Goal: Task Accomplishment & Management: Use online tool/utility

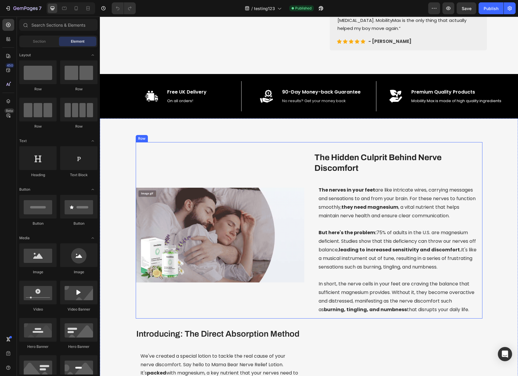
scroll to position [237, 0]
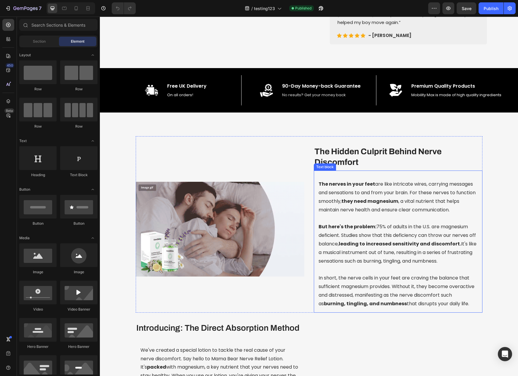
click at [379, 254] on p "But here's the problem: 75% of adults in the U.S. are magnesium deficient. Stud…" at bounding box center [397, 244] width 159 height 43
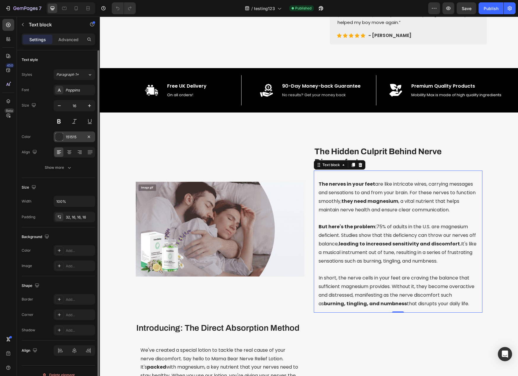
click at [56, 138] on div at bounding box center [59, 137] width 8 height 8
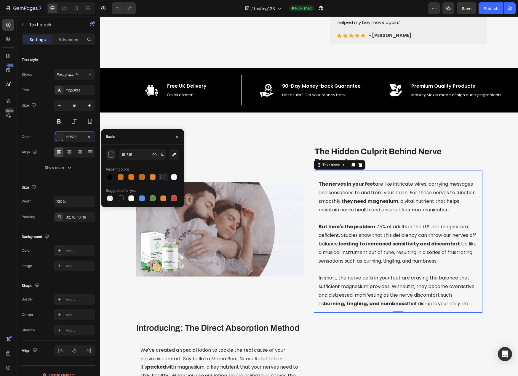
click at [433, 240] on p "But here's the problem: 75% of adults in the U.S. are magnesium deficient. Stud…" at bounding box center [397, 244] width 159 height 43
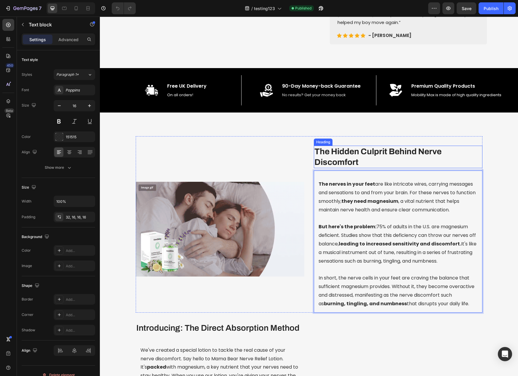
click at [444, 157] on div "Image The Hidden Culprit Behind Nerve Discomfort Heading The nerves in your fee…" at bounding box center [309, 224] width 347 height 177
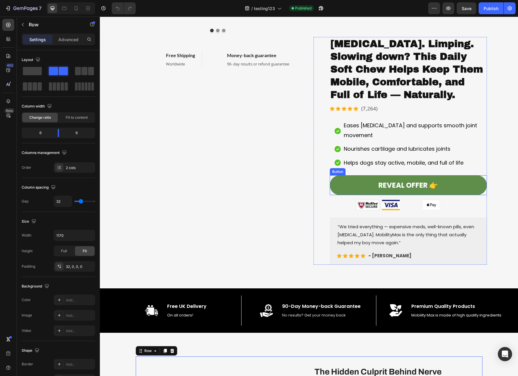
scroll to position [0, 0]
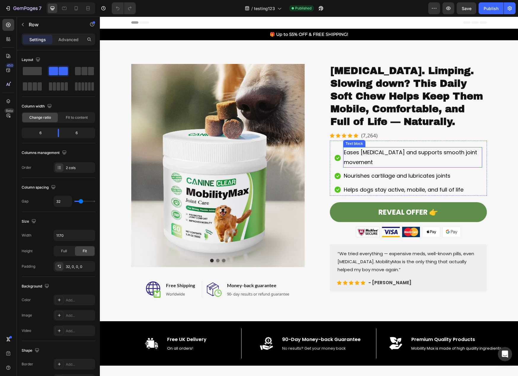
click at [403, 154] on p "Eases [MEDICAL_DATA] and supports smooth joint movement" at bounding box center [413, 157] width 138 height 19
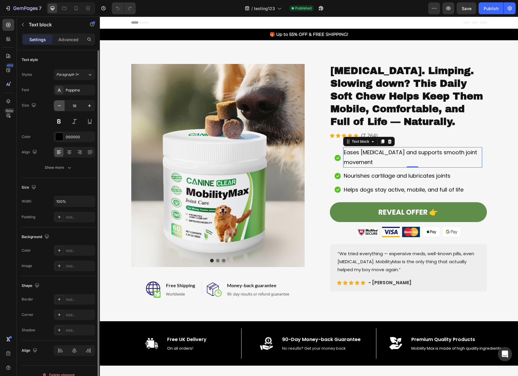
click at [58, 106] on icon "button" at bounding box center [59, 105] width 3 height 1
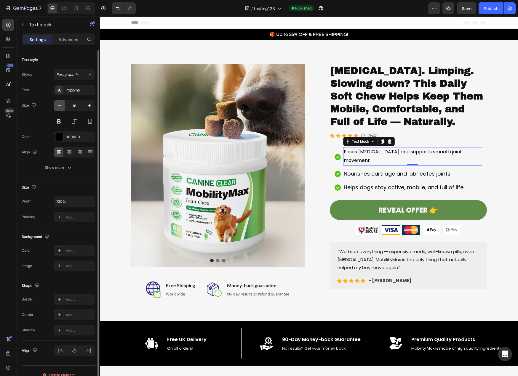
click at [58, 106] on icon "button" at bounding box center [59, 105] width 3 height 1
type input "15"
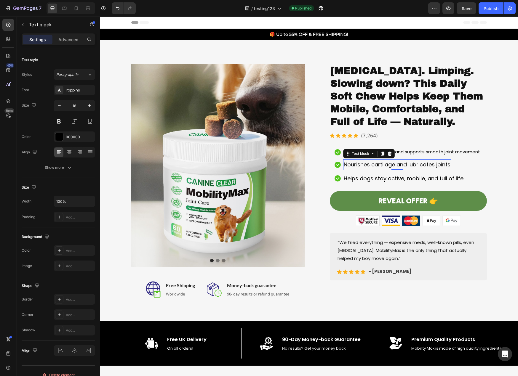
click at [367, 165] on p "Nourishes cartilage and lubricates joints" at bounding box center [397, 164] width 107 height 9
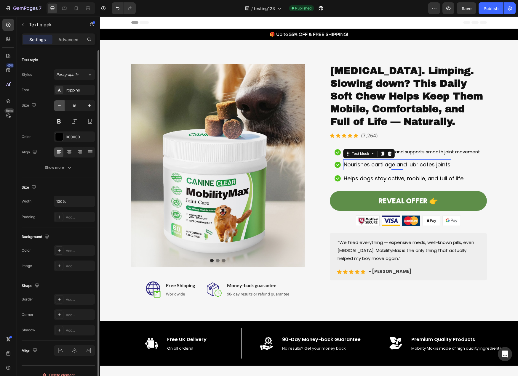
click at [62, 106] on button "button" at bounding box center [59, 105] width 11 height 11
type input "16"
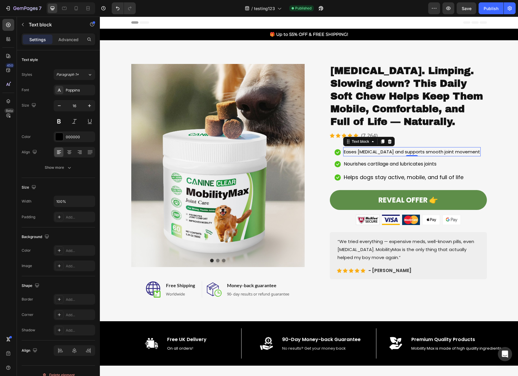
click at [416, 151] on p "Eases [MEDICAL_DATA] and supports smooth joint movement" at bounding box center [412, 152] width 136 height 8
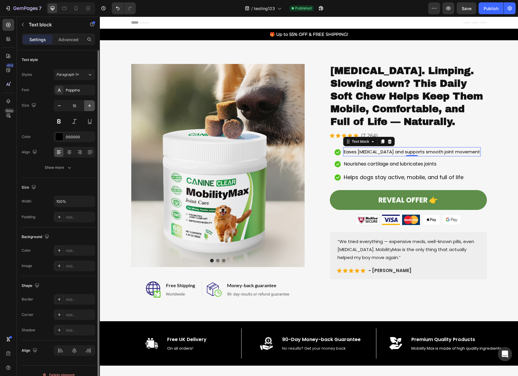
click at [90, 106] on icon "button" at bounding box center [89, 106] width 6 height 6
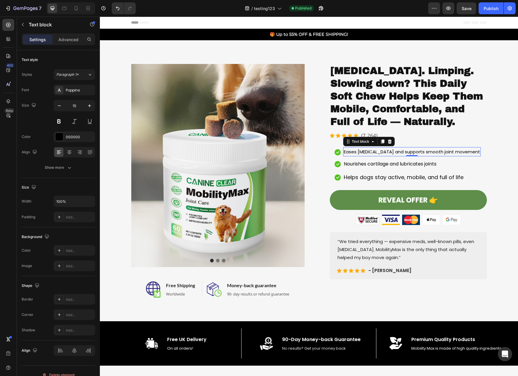
type input "16"
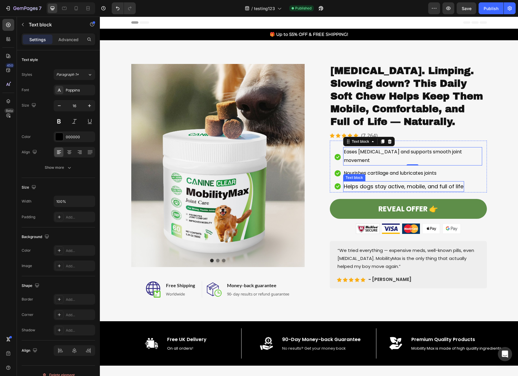
click at [402, 182] on p "Helps dogs stay active, mobile, and full of life" at bounding box center [404, 186] width 120 height 9
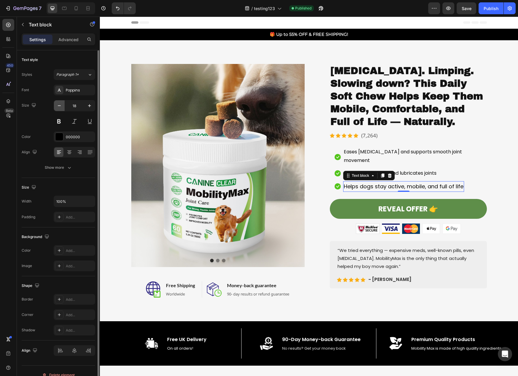
click at [59, 105] on icon "button" at bounding box center [59, 106] width 6 height 6
type input "16"
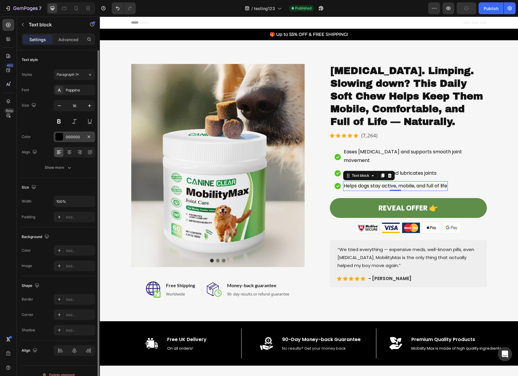
click at [69, 134] on div "000000" at bounding box center [74, 136] width 17 height 5
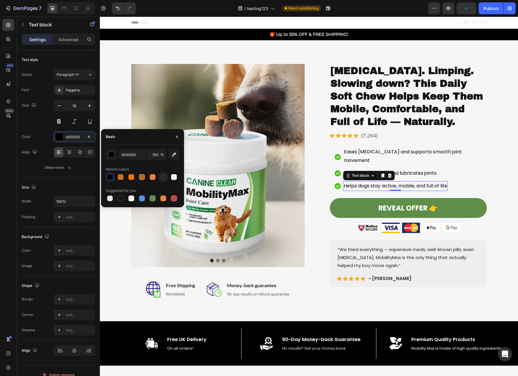
click at [164, 180] on div at bounding box center [163, 177] width 6 height 6
type input "151515"
type input "90"
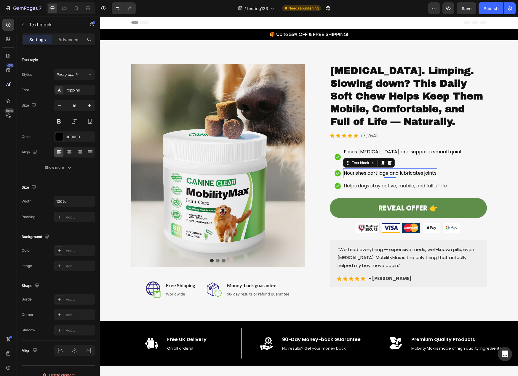
click at [414, 169] on p "Nourishes cartilage and lubricates joints" at bounding box center [390, 173] width 93 height 9
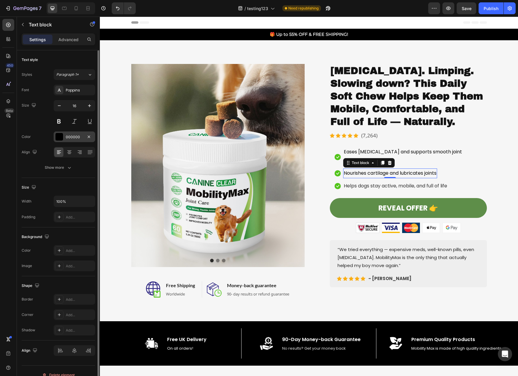
click at [68, 137] on div "000000" at bounding box center [74, 136] width 17 height 5
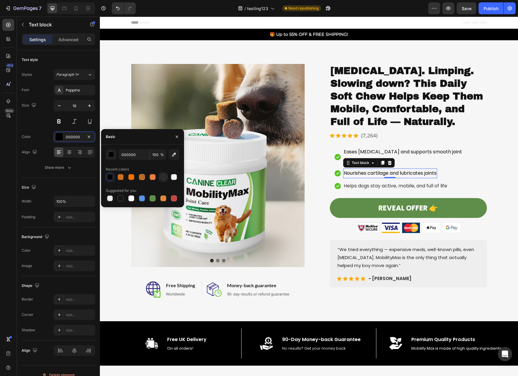
click at [162, 177] on div at bounding box center [163, 177] width 6 height 6
type input "151515"
type input "90"
click at [423, 152] on p "Eases [MEDICAL_DATA] and supports smooth joint movement" at bounding box center [413, 156] width 138 height 17
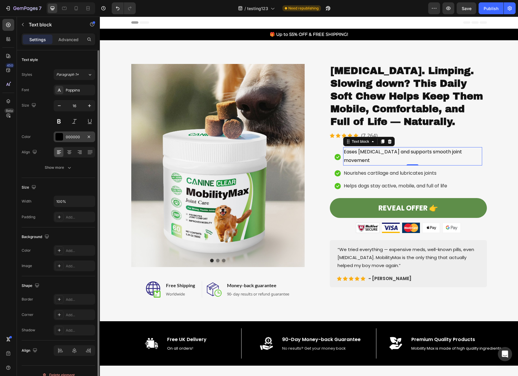
click at [69, 136] on div "000000" at bounding box center [74, 136] width 17 height 5
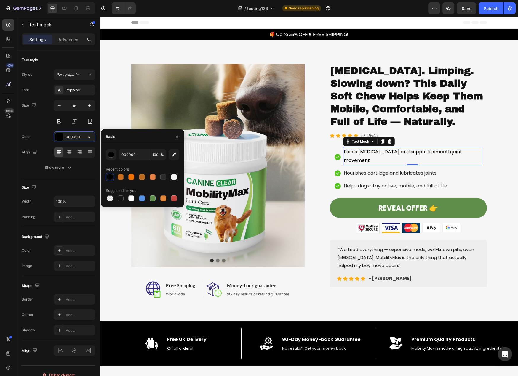
click at [166, 178] on div at bounding box center [163, 177] width 7 height 7
type input "151515"
type input "90"
click at [468, 293] on div "Image Image Image Image Image Carousel [MEDICAL_DATA]. Limping. Slowing down? T…" at bounding box center [399, 181] width 173 height 234
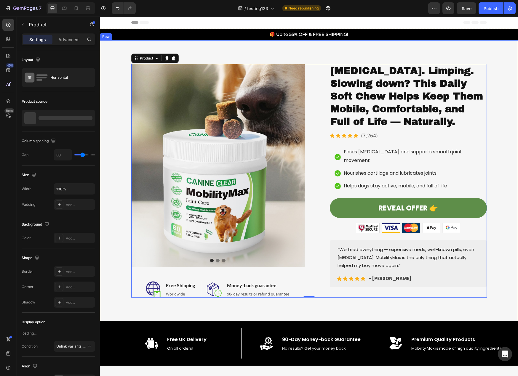
click at [488, 316] on div "Image Image Image Carousel Image Free Shipping Heading Worldwide Text block Row…" at bounding box center [309, 180] width 418 height 281
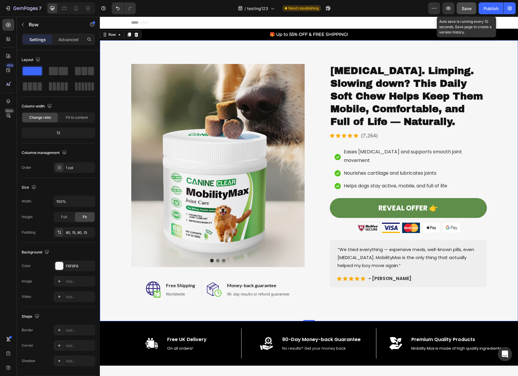
click at [465, 9] on span "Save" at bounding box center [466, 8] width 10 height 5
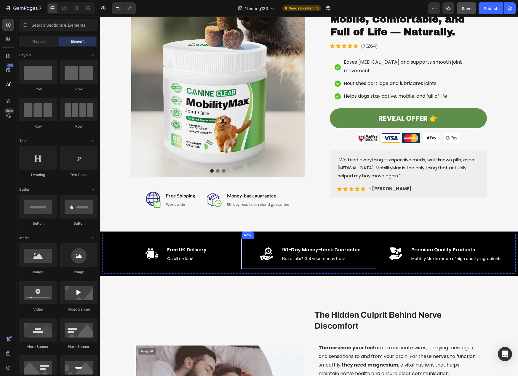
scroll to position [89, 0]
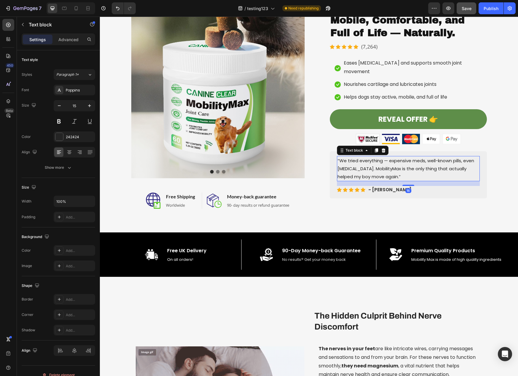
click at [358, 160] on p "“We tried everything — expensive meds, well-known pills, even [MEDICAL_DATA]. M…" at bounding box center [408, 169] width 142 height 24
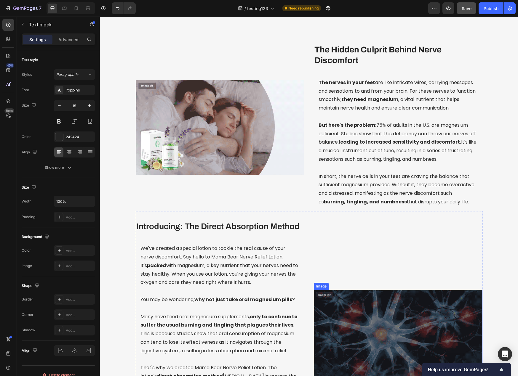
scroll to position [0, 0]
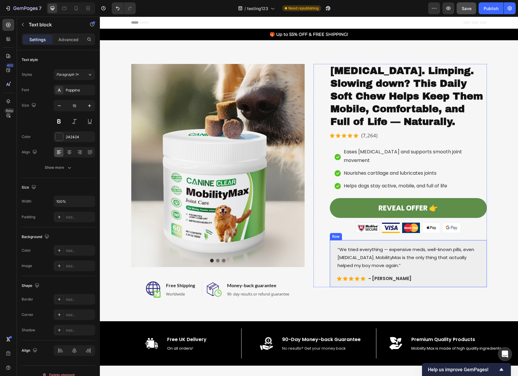
click at [480, 262] on div "“We tried everything — expensive meds, well-known pills, even [MEDICAL_DATA]. M…" at bounding box center [408, 263] width 157 height 47
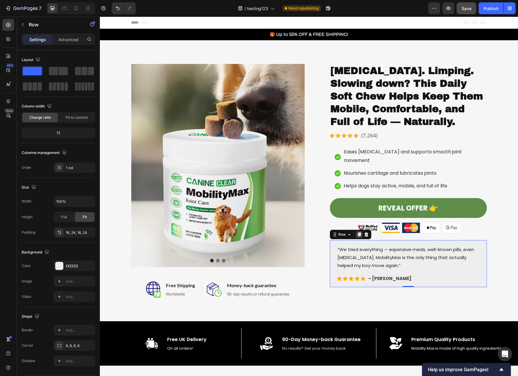
click at [358, 233] on icon at bounding box center [358, 235] width 3 height 4
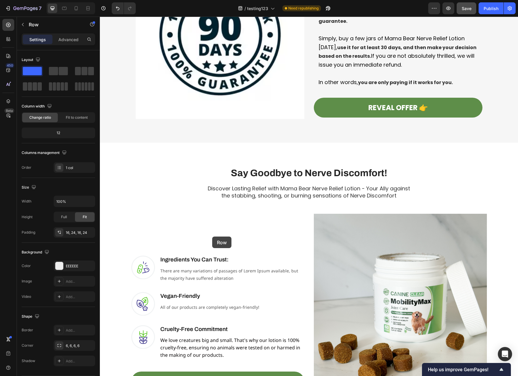
scroll to position [1229, 0]
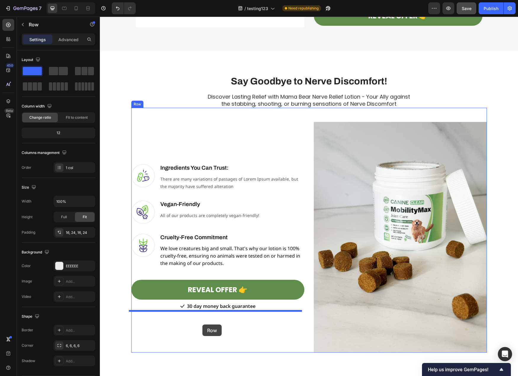
drag, startPoint x: 332, startPoint y: 126, endPoint x: 202, endPoint y: 325, distance: 237.4
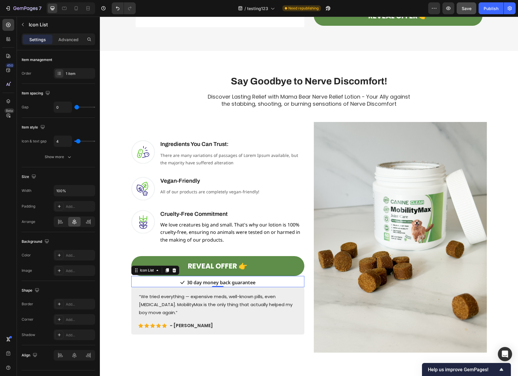
click at [267, 286] on div "Icon 30 day money back guarantee Text block" at bounding box center [217, 282] width 173 height 9
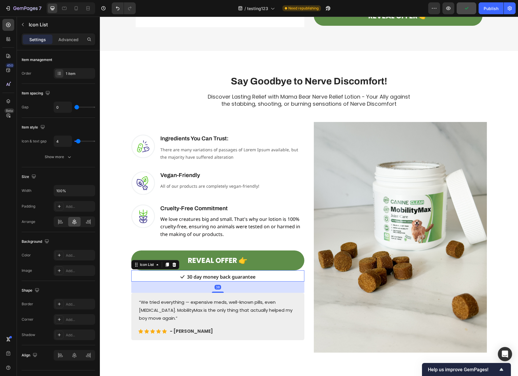
drag, startPoint x: 215, startPoint y: 293, endPoint x: 212, endPoint y: 306, distance: 12.9
click at [218, 297] on div "Image Ingredients You Can Trust: Heading There are many variations of passages …" at bounding box center [217, 237] width 173 height 231
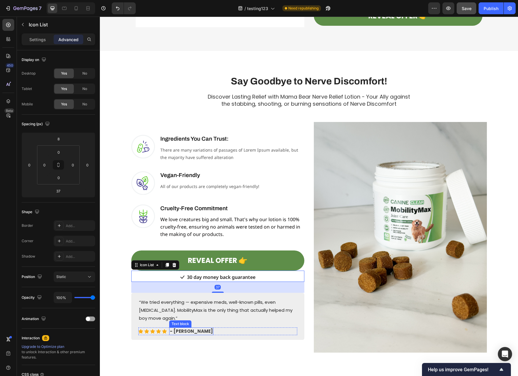
click at [182, 333] on div "- [PERSON_NAME] Text block" at bounding box center [191, 332] width 44 height 8
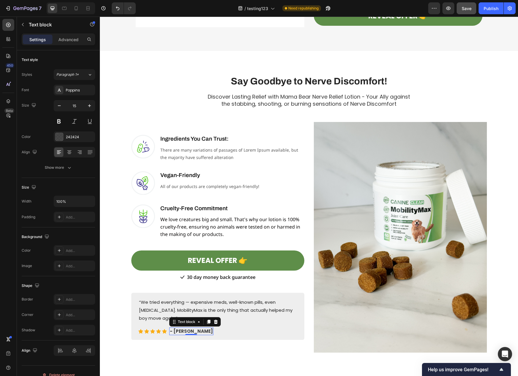
click at [185, 332] on strong "- [PERSON_NAME]" at bounding box center [191, 331] width 43 height 6
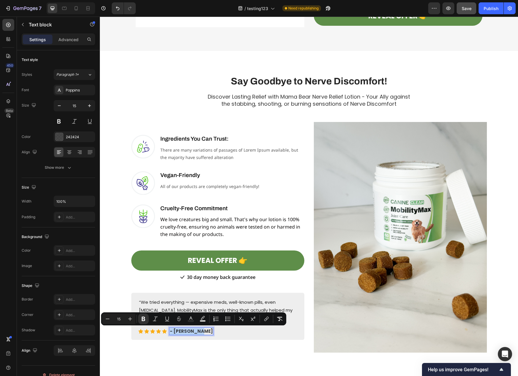
click at [185, 332] on strong "- [PERSON_NAME]" at bounding box center [191, 331] width 43 height 6
drag, startPoint x: 194, startPoint y: 331, endPoint x: 172, endPoint y: 331, distance: 22.2
click at [172, 331] on strong "- [PERSON_NAME]" at bounding box center [191, 331] width 43 height 6
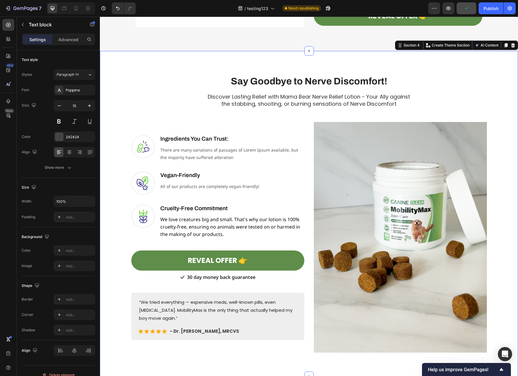
click at [220, 359] on div "Say Goodbye to Nerve Discomfort! Heading Row Discover Lasting Relief with Mama …" at bounding box center [309, 214] width 418 height 326
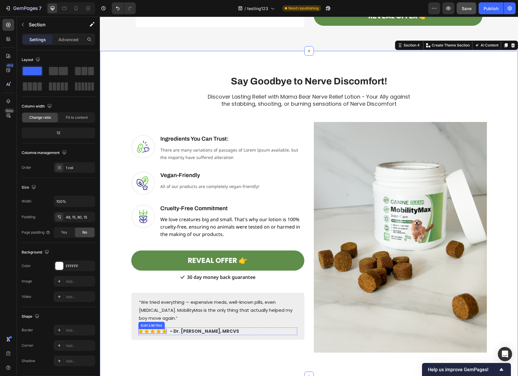
click at [159, 332] on div "Icon Icon Icon Icon Icon" at bounding box center [152, 331] width 28 height 5
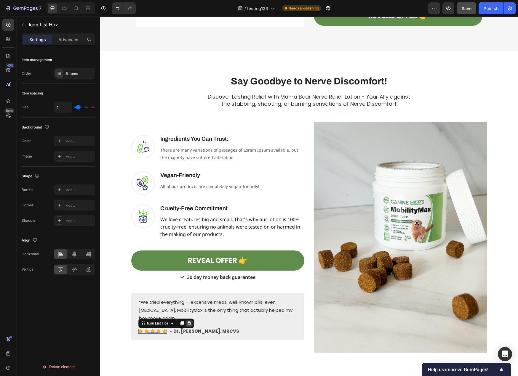
click at [187, 324] on icon at bounding box center [189, 323] width 5 height 5
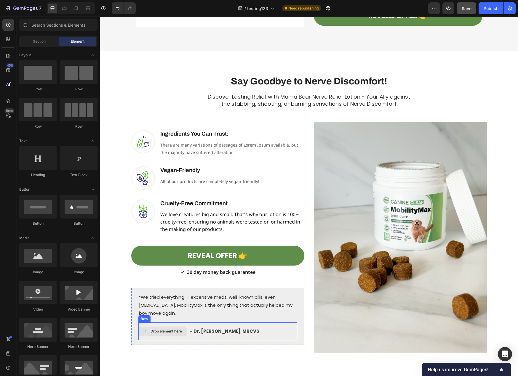
click at [165, 333] on div "Drop element here" at bounding box center [165, 331] width 31 height 5
drag, startPoint x: 180, startPoint y: 278, endPoint x: 153, endPoint y: 329, distance: 57.1
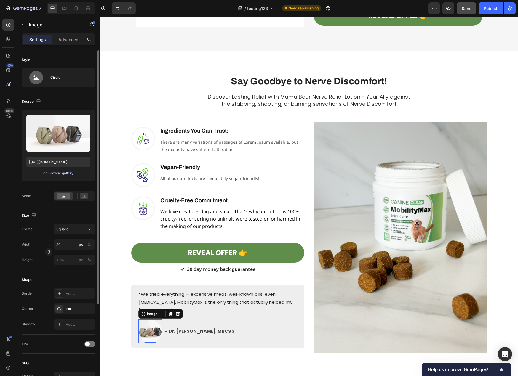
click at [57, 172] on div "Browse gallery" at bounding box center [60, 173] width 25 height 5
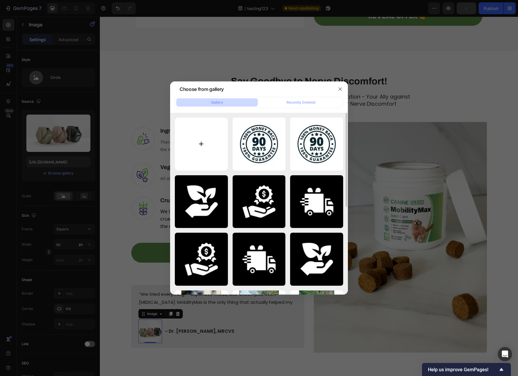
click at [202, 145] on input "file" at bounding box center [201, 144] width 53 height 53
click at [210, 142] on input "file" at bounding box center [201, 144] width 53 height 53
type input "C:\fakepath\K6.jpg"
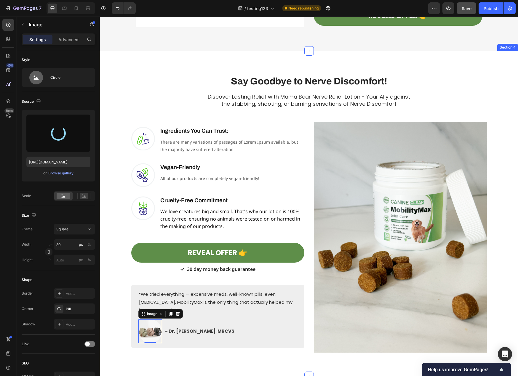
type input "[URL][DOMAIN_NAME]"
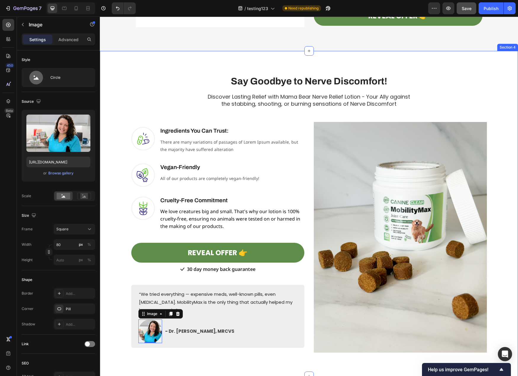
click at [286, 365] on div "Say Goodbye to Nerve Discomfort! Heading Row Discover Lasting Relief with Mama …" at bounding box center [309, 214] width 418 height 326
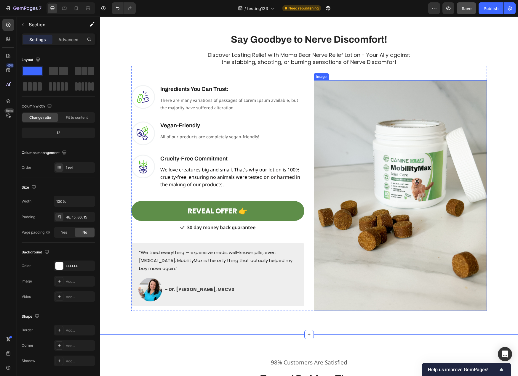
scroll to position [1377, 0]
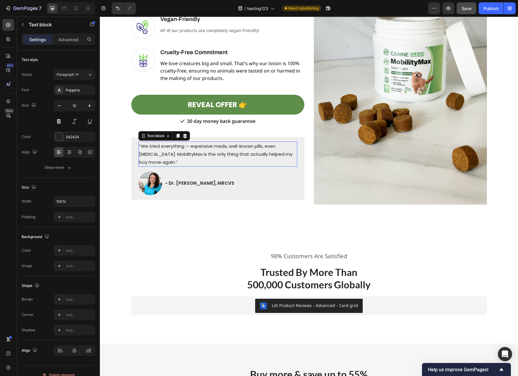
click at [169, 158] on p "“We tried everything — expensive meds, well-known pills, even [MEDICAL_DATA]. M…" at bounding box center [218, 154] width 158 height 24
click at [172, 160] on p "“We tried everything — expensive meds, well-known pills, even [MEDICAL_DATA]. M…" at bounding box center [218, 154] width 158 height 24
click at [172, 163] on p "“We tried everything — expensive meds, well-known pills, even [MEDICAL_DATA]. M…" at bounding box center [218, 154] width 158 height 24
click at [173, 162] on p "“We tried everything — expensive meds, well-known pills, even [MEDICAL_DATA]. M…" at bounding box center [218, 154] width 158 height 24
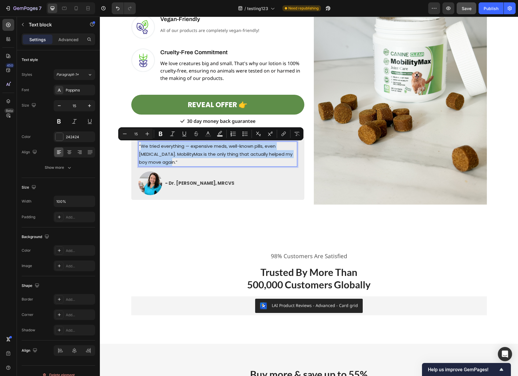
drag, startPoint x: 174, startPoint y: 163, endPoint x: 138, endPoint y: 146, distance: 40.2
click at [139, 146] on p "“We tried everything — expensive meds, well-known pills, even [MEDICAL_DATA]. M…" at bounding box center [218, 154] width 158 height 24
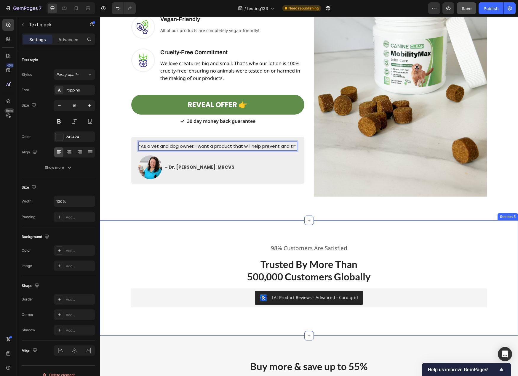
scroll to position [1381, 0]
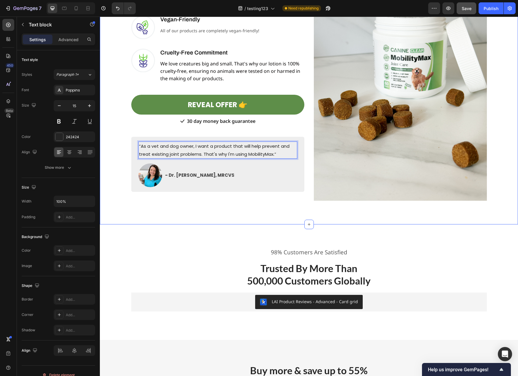
click at [250, 219] on div "Say Goodbye to Nerve Discomfort! Heading Row Discover Lasting Relief with Mama …" at bounding box center [309, 62] width 418 height 326
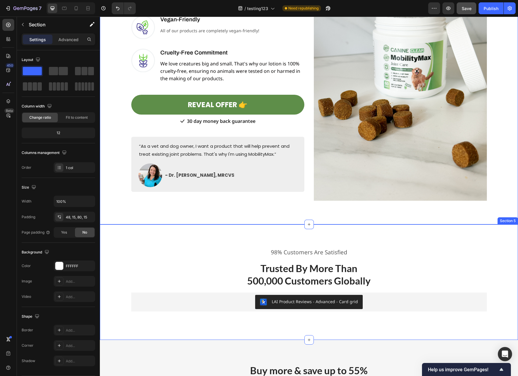
click at [487, 257] on div "98% Customers Are Satisfied Text block Trusted By More Than 500,000 Customers G…" at bounding box center [308, 282] width 409 height 68
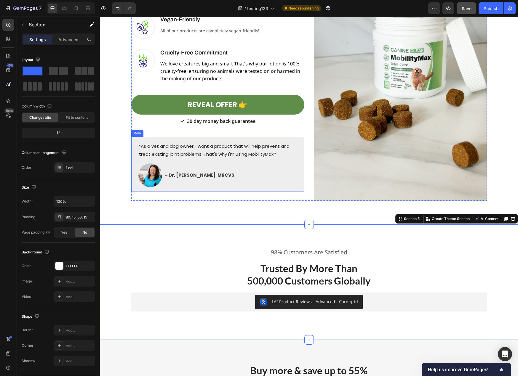
click at [300, 153] on div "“As a vet and dog owner, I want a product that will help prevent and treat exis…" at bounding box center [217, 164] width 173 height 55
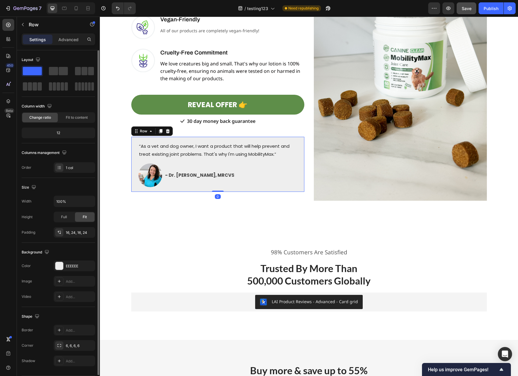
scroll to position [19, 0]
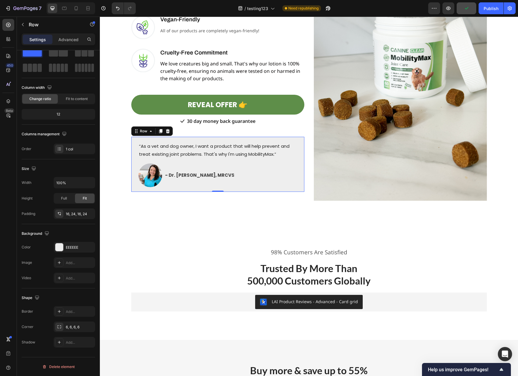
click at [295, 160] on div "“As a vet and dog owner, I want a product that will help prevent and treat exis…" at bounding box center [217, 164] width 173 height 55
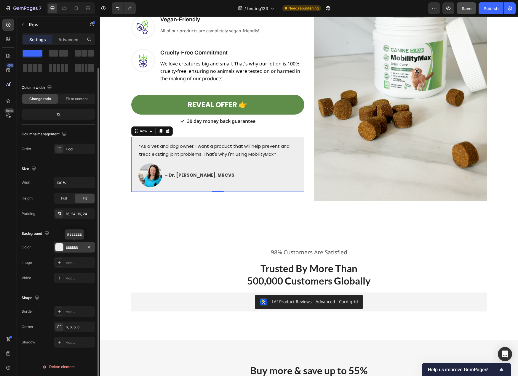
click at [70, 247] on div "EEEEEE" at bounding box center [74, 247] width 17 height 5
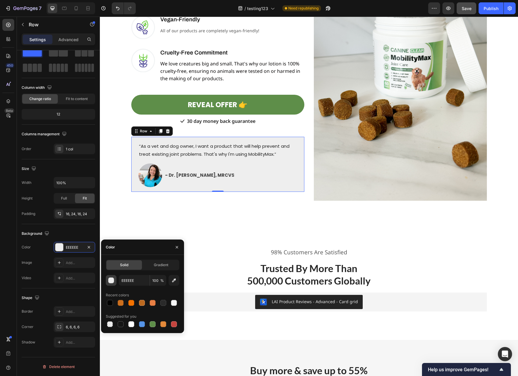
click at [112, 281] on div "button" at bounding box center [111, 281] width 6 height 6
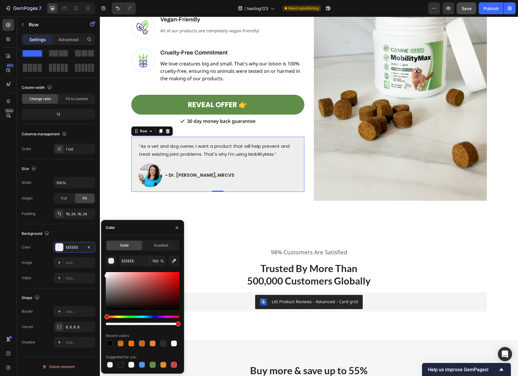
click at [118, 317] on div "Hue" at bounding box center [142, 317] width 73 height 2
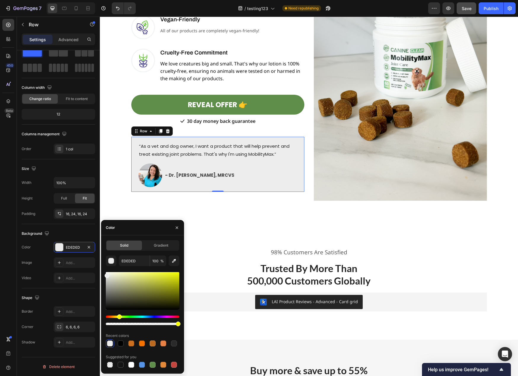
click at [118, 317] on div "Hue" at bounding box center [119, 317] width 5 height 5
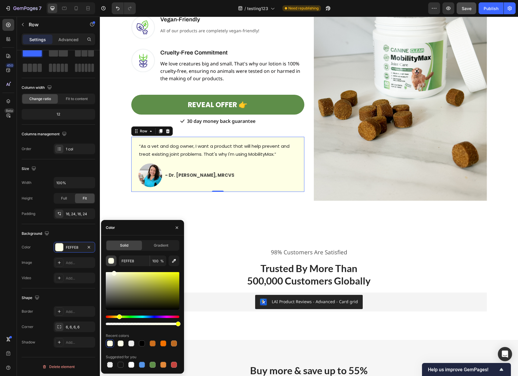
drag, startPoint x: 144, startPoint y: 281, endPoint x: 113, endPoint y: 266, distance: 33.9
click at [113, 266] on div "FEFFE8 100 % Recent colors Suggested for you" at bounding box center [142, 312] width 73 height 113
type input "FEFFE5"
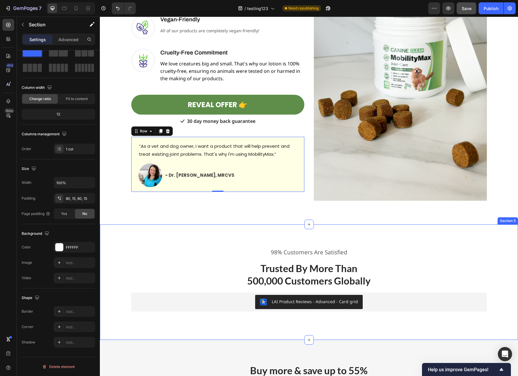
click at [210, 241] on div "98% Customers Are Satisfied Text block Trusted By More Than 500,000 Customers G…" at bounding box center [309, 283] width 418 height 116
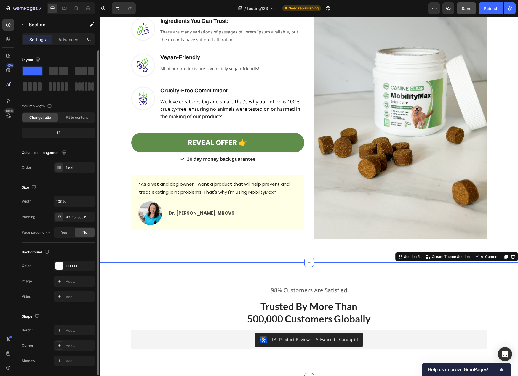
scroll to position [1321, 0]
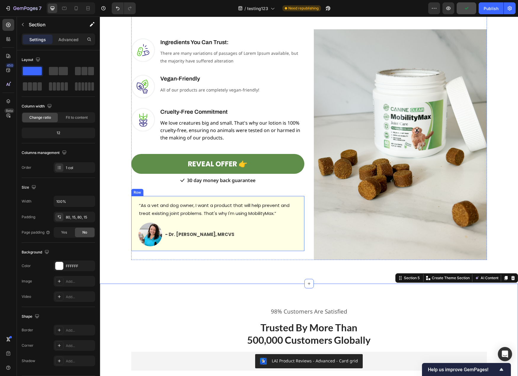
click at [297, 249] on div "“As a vet and dog owner, I want a product that will help prevent and treat exis…" at bounding box center [217, 223] width 173 height 55
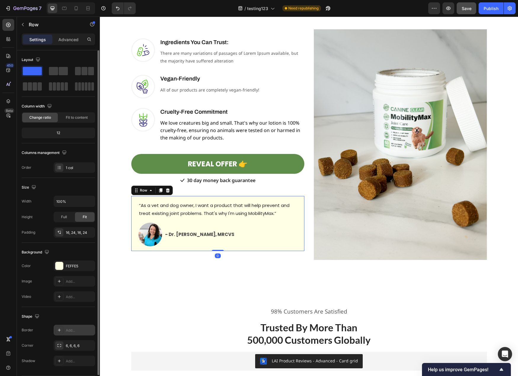
click at [67, 331] on div "Add..." at bounding box center [80, 330] width 28 height 5
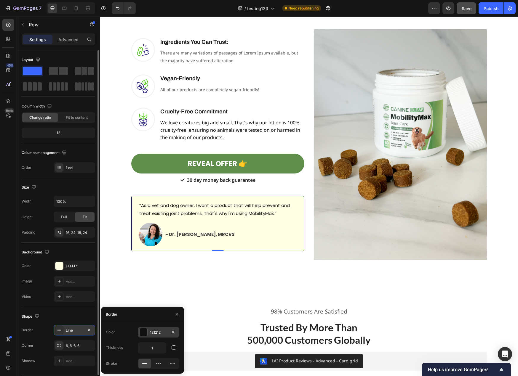
click at [141, 334] on div at bounding box center [144, 332] width 8 height 8
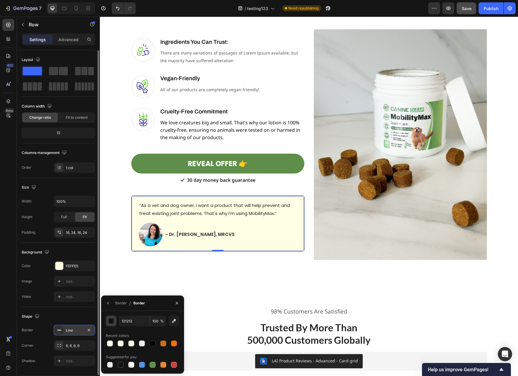
click at [111, 322] on div "button" at bounding box center [111, 321] width 6 height 6
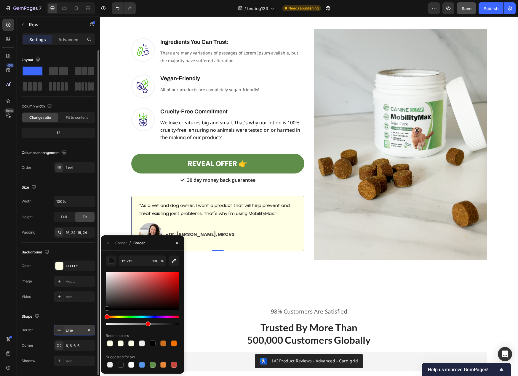
drag, startPoint x: 162, startPoint y: 324, endPoint x: 144, endPoint y: 326, distance: 17.8
click at [144, 325] on div at bounding box center [142, 324] width 73 height 2
type input "000000"
type input "52"
click at [207, 335] on p "Trusted By More Than 500,000 Customers Globally" at bounding box center [309, 333] width 354 height 25
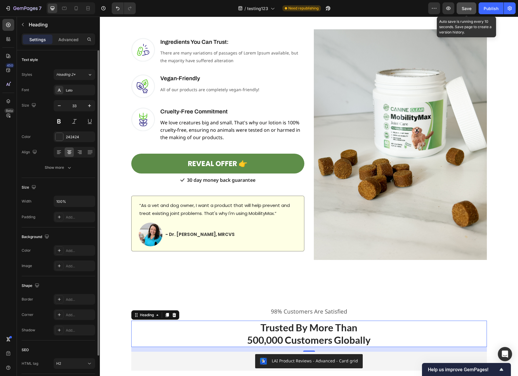
click at [467, 7] on span "Save" at bounding box center [466, 8] width 10 height 5
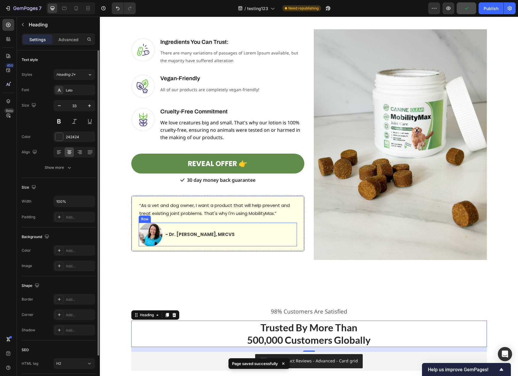
click at [259, 235] on div "Image - Dr. [PERSON_NAME], MRCVS Text block Row" at bounding box center [218, 235] width 158 height 24
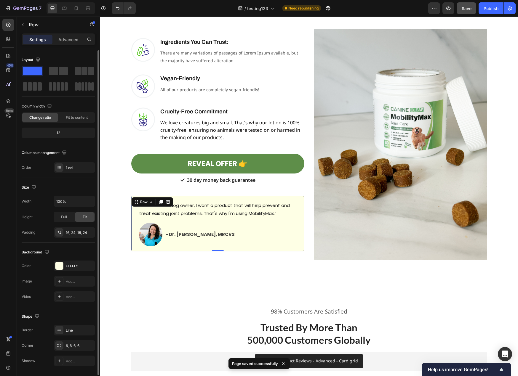
click at [299, 214] on div "“As a vet and dog owner, I want a product that will help prevent and treat exis…" at bounding box center [217, 224] width 173 height 56
click at [76, 265] on div "FEFFE5" at bounding box center [74, 266] width 17 height 5
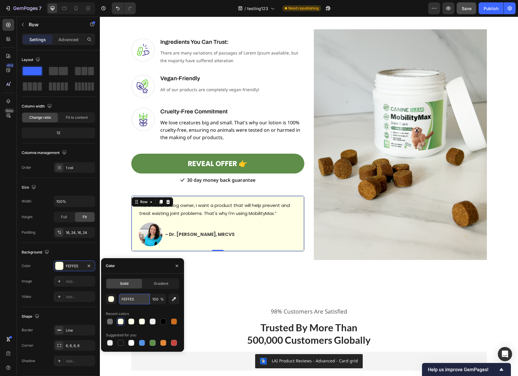
click at [131, 300] on input "FEFFE5" at bounding box center [134, 299] width 31 height 11
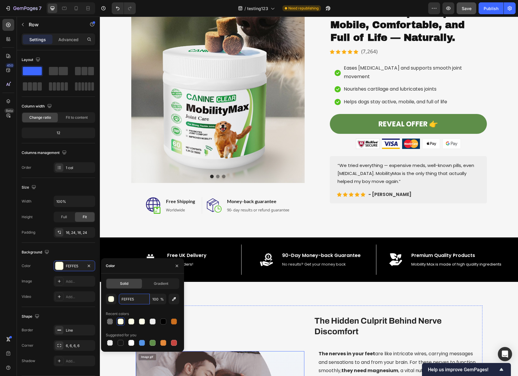
scroll to position [148, 0]
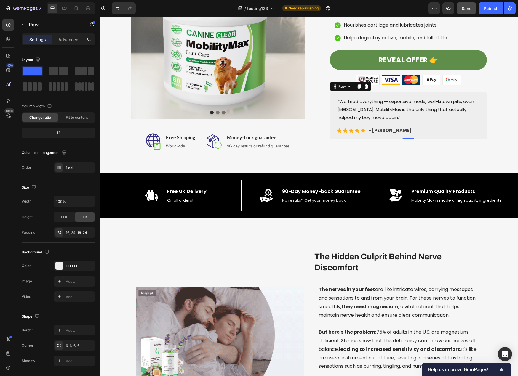
click at [473, 128] on div "“We tried everything — expensive meds, well-known pills, even [MEDICAL_DATA]. M…" at bounding box center [408, 115] width 157 height 47
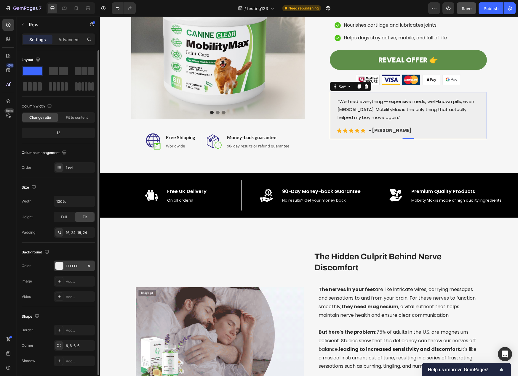
click at [71, 266] on div "EEEEEE" at bounding box center [74, 266] width 17 height 5
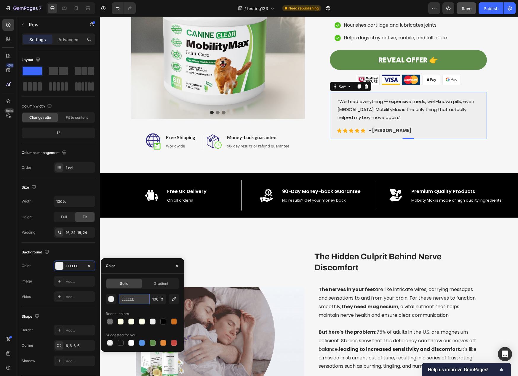
click at [126, 298] on input "EEEEEE" at bounding box center [134, 299] width 31 height 11
paste input "FEFFE5"
type input "FEFFE5"
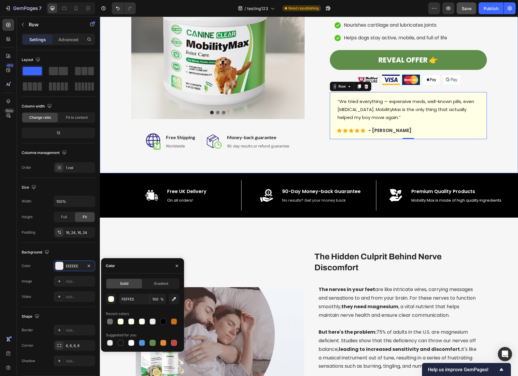
click at [471, 167] on div "Image Image Image Carousel Image Free Shipping Heading Worldwide Text block Row…" at bounding box center [309, 32] width 418 height 281
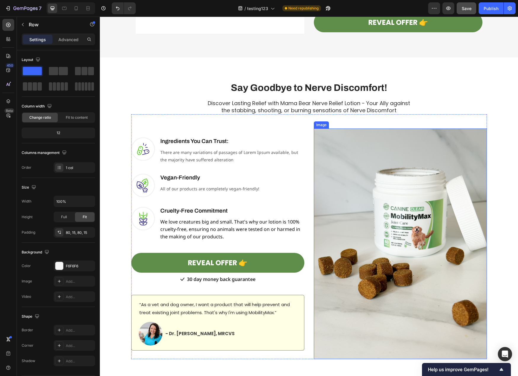
scroll to position [1363, 0]
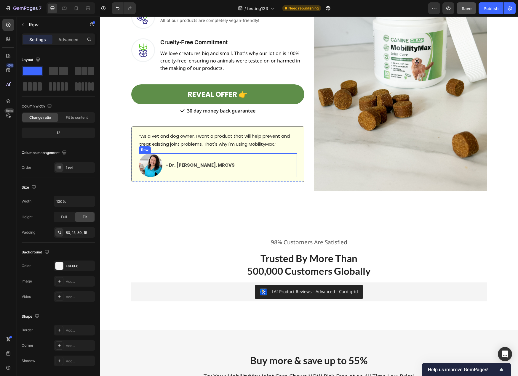
click at [265, 177] on div "Image - Dr. [PERSON_NAME], MRCVS Text block Row" at bounding box center [218, 165] width 158 height 24
click at [297, 180] on div "“As a vet and dog owner, I want a product that will help prevent and treat exis…" at bounding box center [217, 154] width 173 height 56
click at [75, 331] on div "Line" at bounding box center [74, 330] width 17 height 5
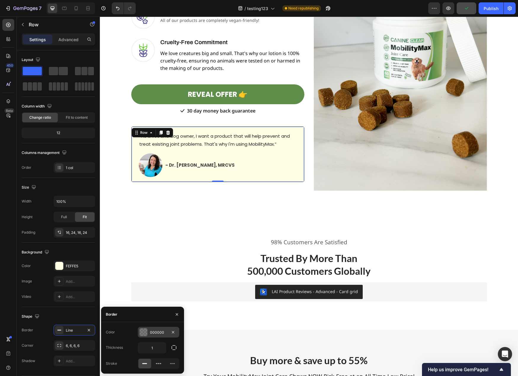
click at [144, 332] on div at bounding box center [144, 332] width 8 height 8
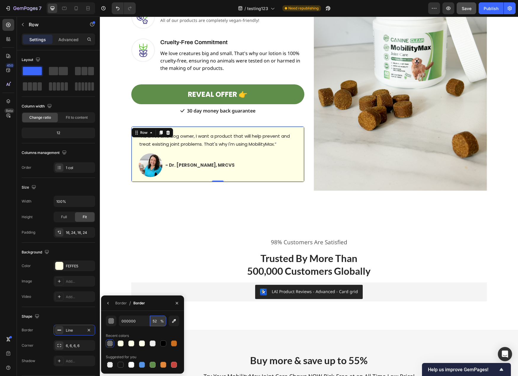
click at [154, 321] on input "52" at bounding box center [158, 321] width 16 height 11
type input "50"
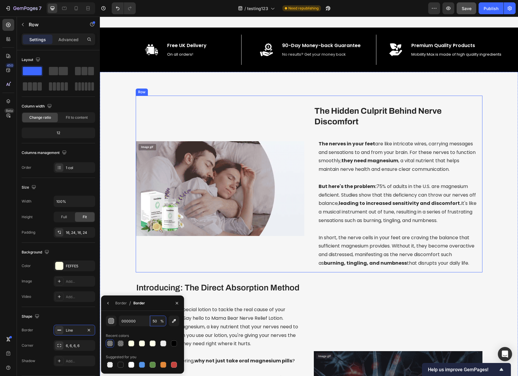
scroll to position [178, 0]
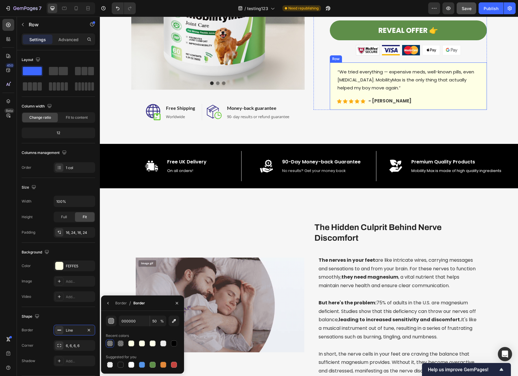
click at [477, 99] on div "“We tried everything — expensive meds, well-known pills, even [MEDICAL_DATA]. M…" at bounding box center [408, 85] width 157 height 47
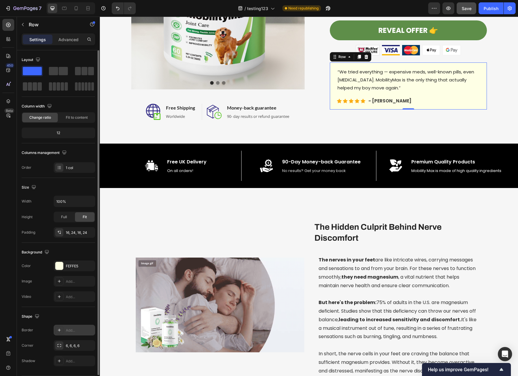
click at [66, 331] on div "Add..." at bounding box center [80, 330] width 28 height 5
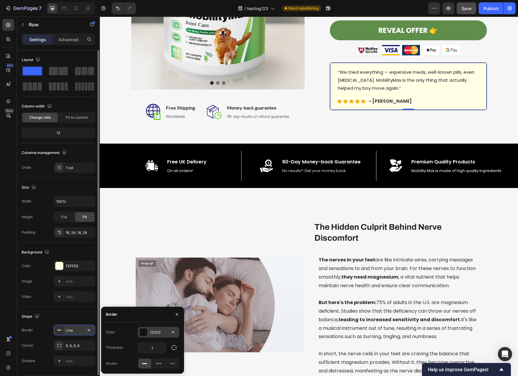
click at [142, 334] on div at bounding box center [144, 332] width 8 height 8
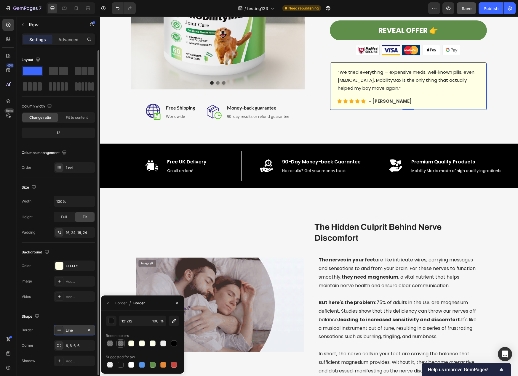
click at [121, 346] on div at bounding box center [121, 344] width 6 height 6
type input "000000"
click at [156, 322] on input "52" at bounding box center [158, 321] width 16 height 11
click at [155, 322] on input "52" at bounding box center [158, 321] width 16 height 11
click at [158, 322] on input "52" at bounding box center [158, 321] width 16 height 11
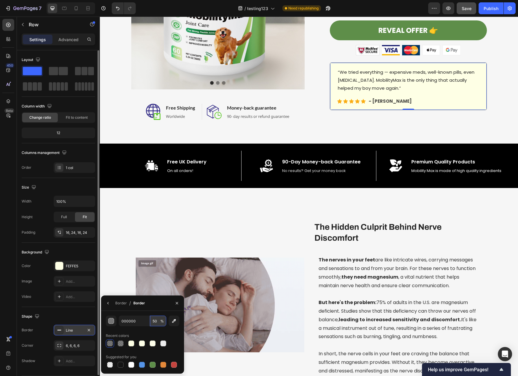
type input "50"
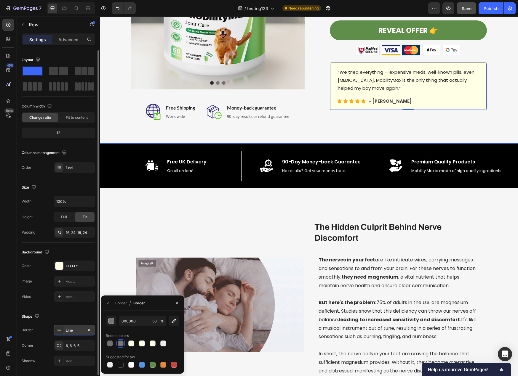
click at [325, 126] on div "Image Image Image Carousel Image Free Shipping Heading Worldwide Text block Row…" at bounding box center [309, 3] width 418 height 281
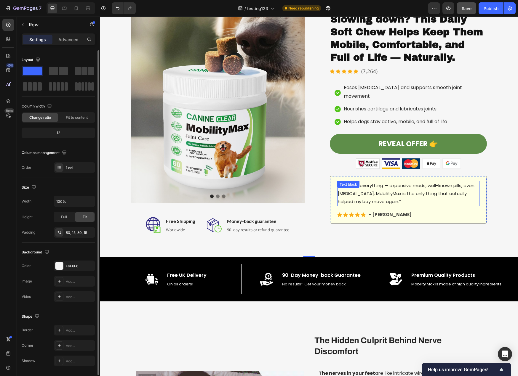
scroll to position [59, 0]
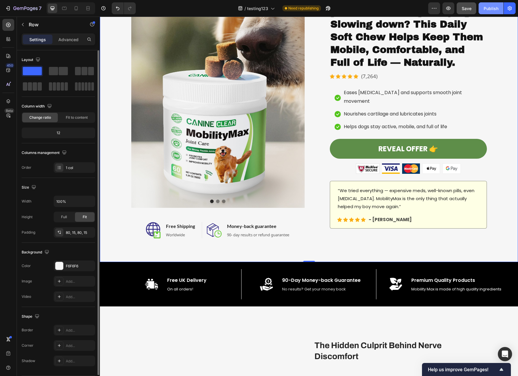
drag, startPoint x: 490, startPoint y: 10, endPoint x: 389, endPoint y: 1, distance: 101.4
click at [490, 10] on div "Publish" at bounding box center [490, 8] width 15 height 6
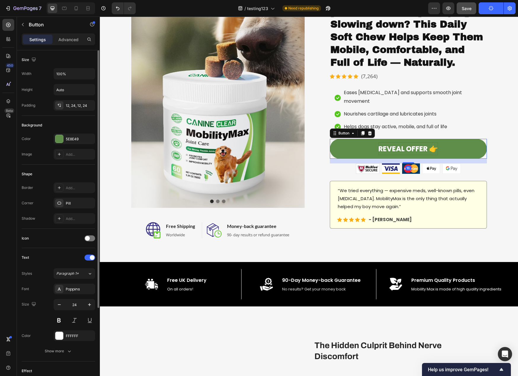
click at [433, 142] on p "REVEAL OFFER 👉" at bounding box center [408, 148] width 60 height 13
click at [467, 139] on link "REVEAL OFFER 👉" at bounding box center [408, 149] width 157 height 20
click at [465, 124] on div "Image Image Image Image Image Carousel [MEDICAL_DATA]. Limping. Slowing down? T…" at bounding box center [408, 117] width 157 height 224
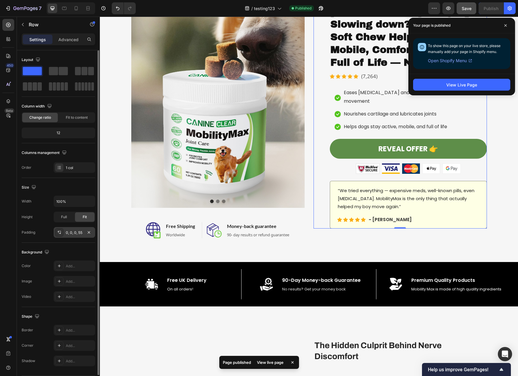
click at [72, 232] on div "0, 0, 0, 55" at bounding box center [74, 232] width 17 height 5
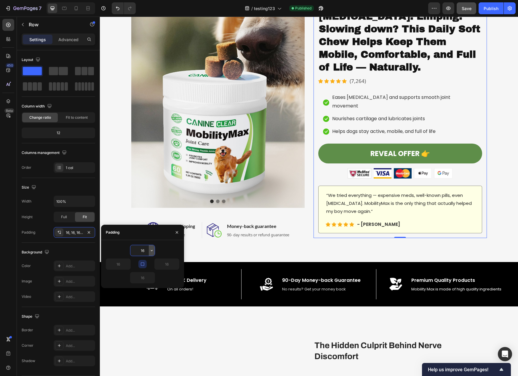
click at [151, 249] on icon "button" at bounding box center [151, 250] width 5 height 5
drag, startPoint x: 150, startPoint y: 282, endPoint x: 154, endPoint y: 307, distance: 25.1
click at [154, 307] on div "Auto Auto XXS 2px XS 4px S 8px M 12px L 16px XL 24px 2XL 32px 3XL 48px 4XL 80px…" at bounding box center [127, 288] width 53 height 60
click at [133, 291] on p "2XL 32px" at bounding box center [131, 288] width 31 height 5
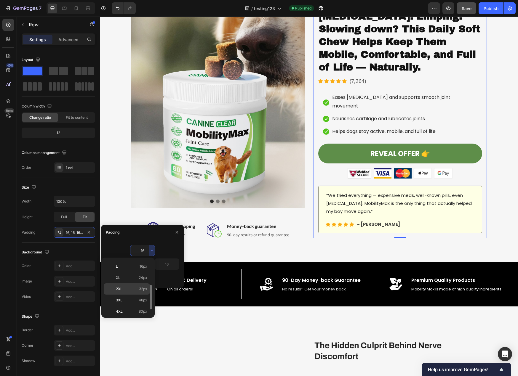
type input "32"
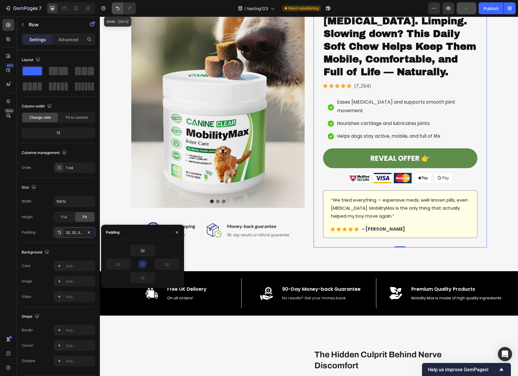
click at [117, 9] on icon "Undo/Redo" at bounding box center [118, 8] width 6 height 6
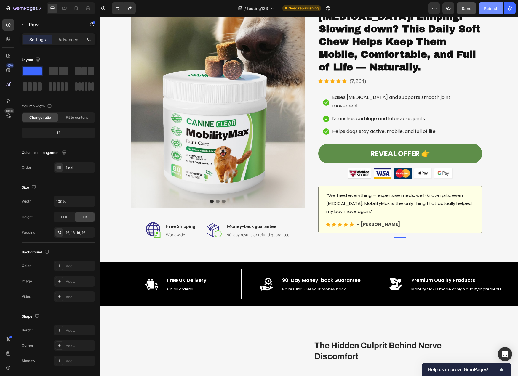
drag, startPoint x: 494, startPoint y: 9, endPoint x: 380, endPoint y: 36, distance: 117.2
click at [494, 9] on div "Publish" at bounding box center [490, 8] width 15 height 6
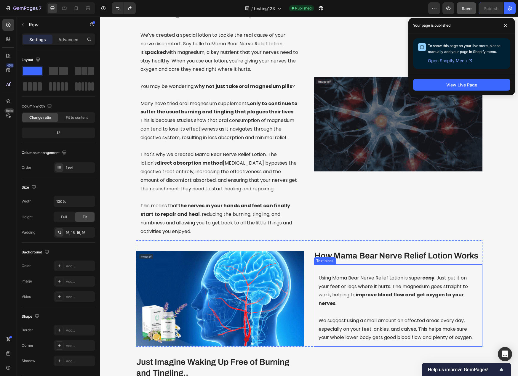
scroll to position [592, 0]
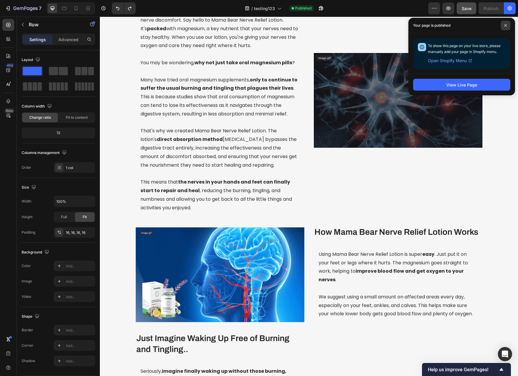
drag, startPoint x: 506, startPoint y: 24, endPoint x: 340, endPoint y: 180, distance: 227.1
click at [506, 24] on icon at bounding box center [505, 25] width 3 height 3
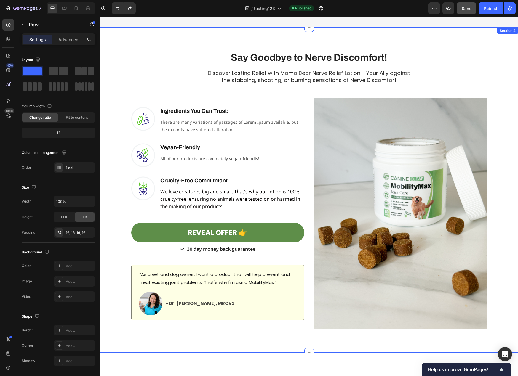
scroll to position [1214, 0]
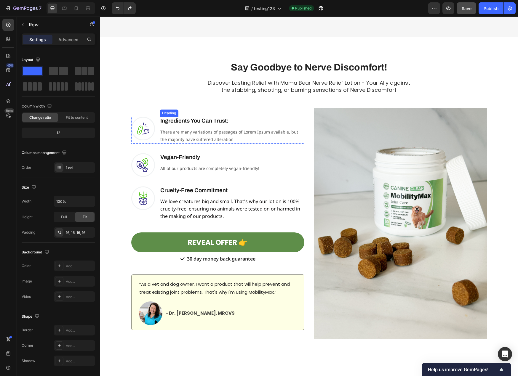
click at [182, 121] on h3 "Ingredients You Can Trust:" at bounding box center [232, 121] width 145 height 9
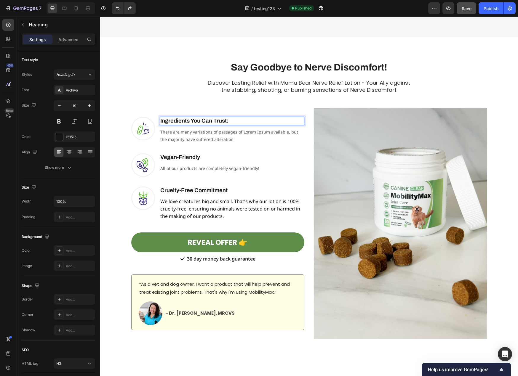
click at [182, 121] on h3 "Ingredients You Can Trust:" at bounding box center [232, 121] width 145 height 9
click at [182, 121] on p "Ingredients You Can Trust:" at bounding box center [231, 120] width 143 height 7
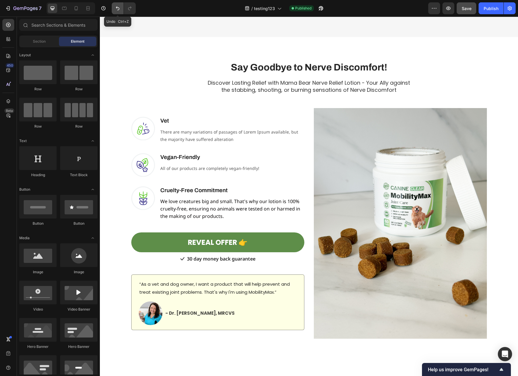
click at [120, 10] on icon "Undo/Redo" at bounding box center [118, 8] width 6 height 6
click at [118, 10] on icon "Undo/Redo" at bounding box center [118, 9] width 4 height 4
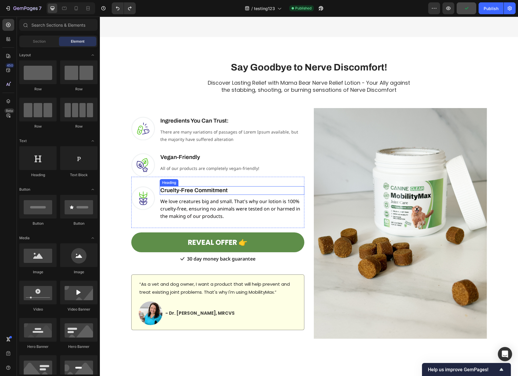
click at [202, 192] on h3 "Cruelty-Free Commitment" at bounding box center [232, 190] width 145 height 9
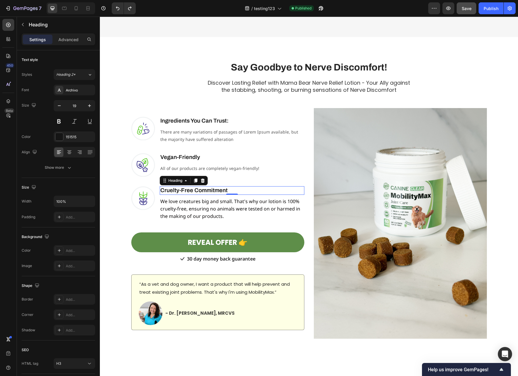
click at [202, 192] on h3 "Cruelty-Free Commitment" at bounding box center [232, 190] width 145 height 9
click at [202, 192] on p "Cruelty-Free Commitment" at bounding box center [231, 190] width 143 height 7
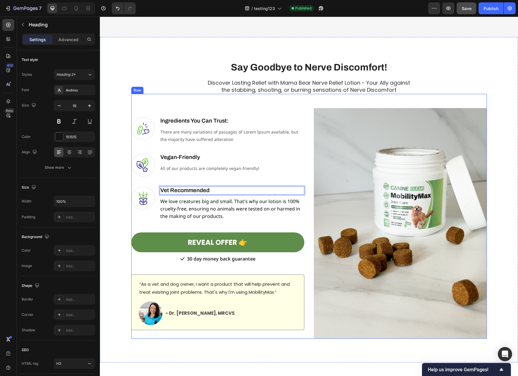
click at [454, 101] on div "Image Ingredients You Can Trust: Heading There are many variations of passages …" at bounding box center [308, 216] width 355 height 245
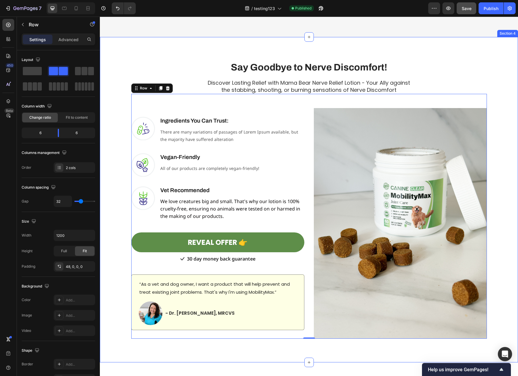
click at [506, 127] on div "Say Goodbye to Nerve Discomfort! Heading Row Discover Lasting Relief with Mama …" at bounding box center [308, 195] width 409 height 288
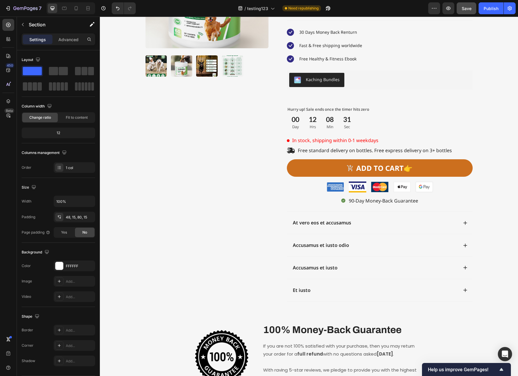
scroll to position [1836, 0]
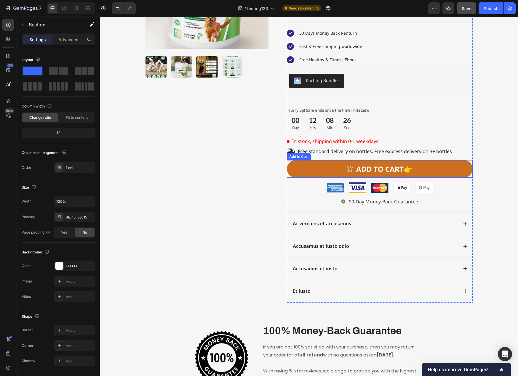
click at [430, 169] on button "ADD TO CART 👉" at bounding box center [380, 168] width 186 height 17
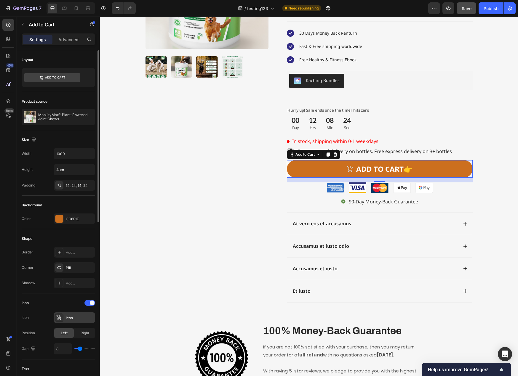
click at [57, 319] on icon at bounding box center [59, 318] width 6 height 6
click at [89, 302] on div at bounding box center [89, 303] width 11 height 6
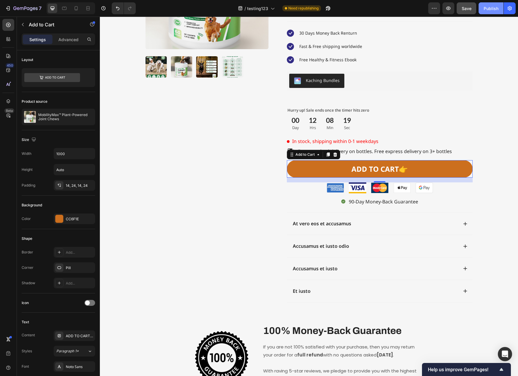
click at [488, 10] on div "Publish" at bounding box center [490, 8] width 15 height 6
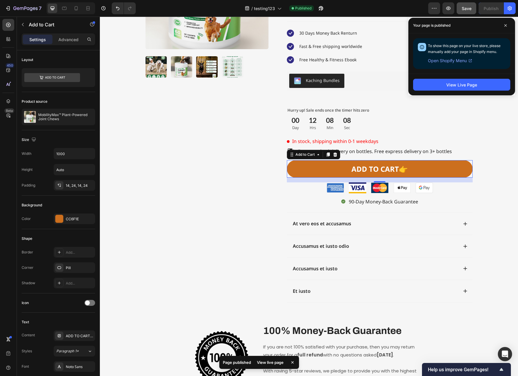
click at [449, 168] on button "ADD TO CART 👉" at bounding box center [380, 168] width 186 height 17
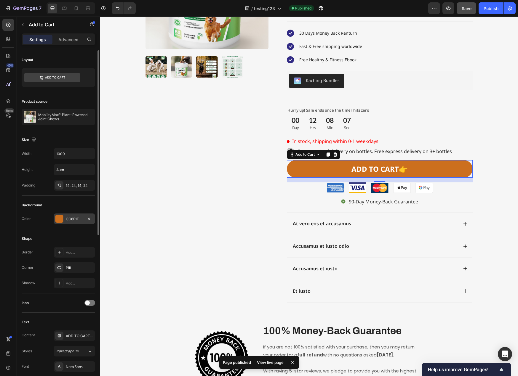
click at [73, 219] on div "CC6F1E" at bounding box center [74, 219] width 17 height 5
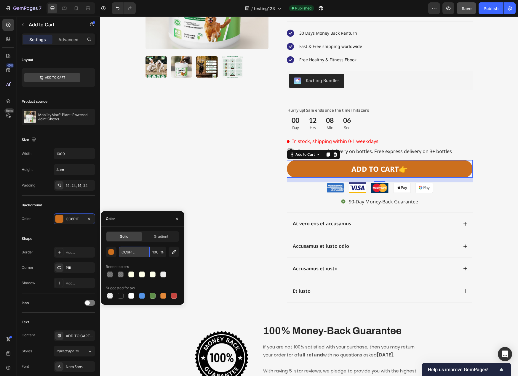
click at [134, 255] on input "CC6F1E" at bounding box center [134, 252] width 31 height 11
paste input "#F6A11A"
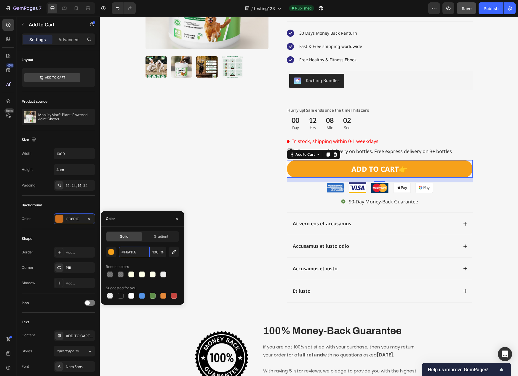
drag, startPoint x: 124, startPoint y: 252, endPoint x: 104, endPoint y: 252, distance: 20.1
click at [106, 252] on div "#F6A11A 100 %" at bounding box center [142, 252] width 73 height 11
type input "F6A11A"
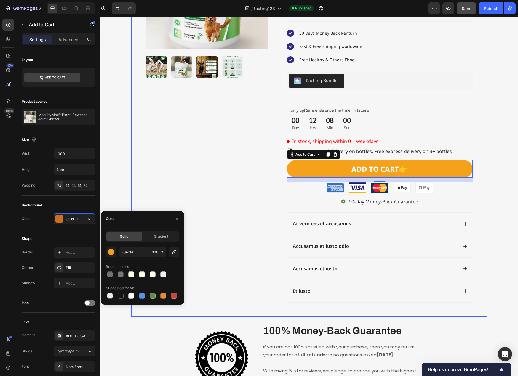
click at [249, 255] on div "Product Images" at bounding box center [211, 114] width 133 height 377
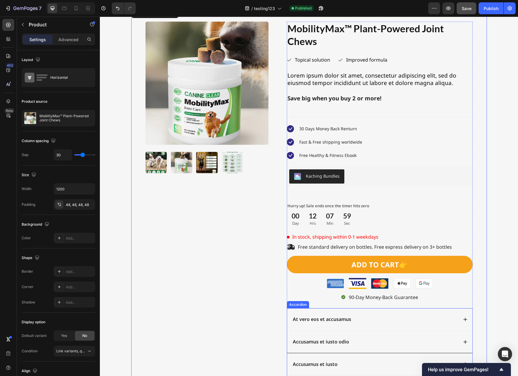
scroll to position [1718, 0]
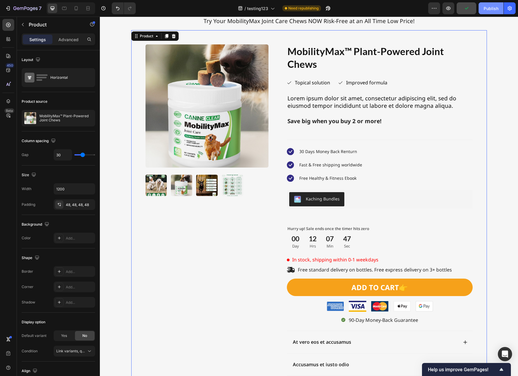
click at [496, 7] on div "Publish" at bounding box center [490, 8] width 15 height 6
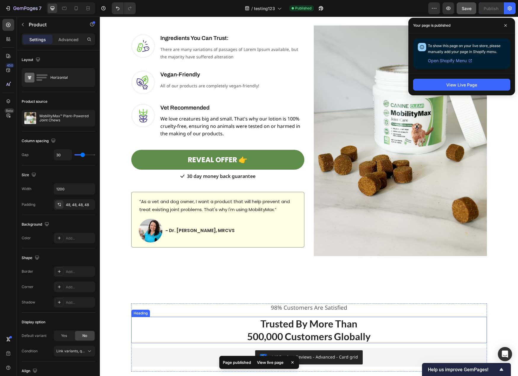
scroll to position [1321, 0]
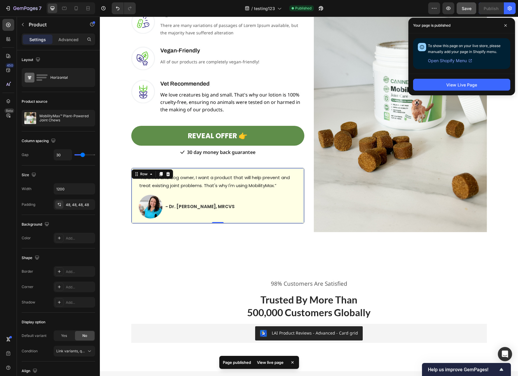
click at [295, 180] on div "“As a vet and dog owner, I want a product that will help prevent and treat exis…" at bounding box center [217, 196] width 173 height 56
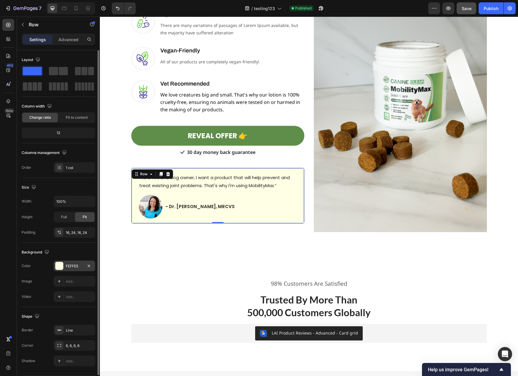
click at [62, 267] on div at bounding box center [59, 266] width 8 height 8
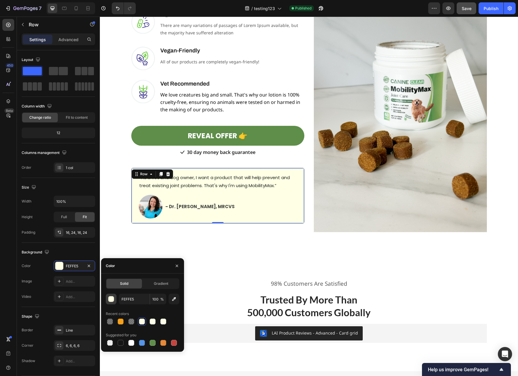
click at [110, 303] on button "button" at bounding box center [111, 299] width 11 height 11
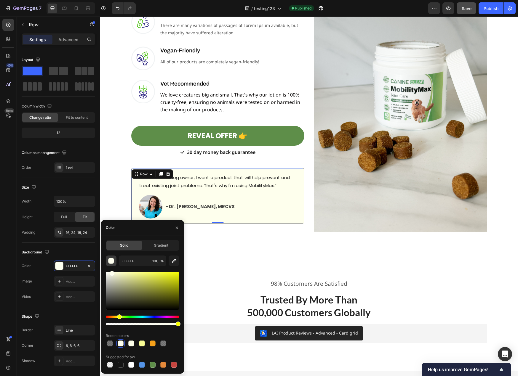
drag, startPoint x: 164, startPoint y: 289, endPoint x: 111, endPoint y: 265, distance: 58.3
click at [111, 265] on div "FEFFEF 100 % Recent colors Suggested for you" at bounding box center [142, 312] width 73 height 113
type input "FEFFED"
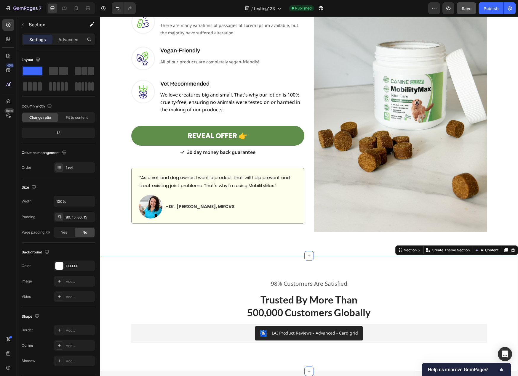
click at [228, 269] on div "98% Customers Are Satisfied Text block Trusted By More Than 500,000 Customers G…" at bounding box center [309, 314] width 418 height 116
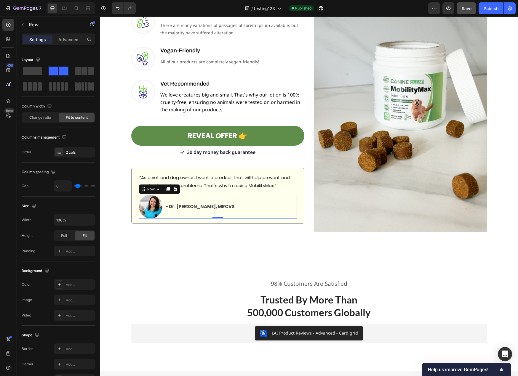
click at [285, 212] on div "Image - Dr. [PERSON_NAME], MRCVS Text block Row 0" at bounding box center [218, 207] width 158 height 24
click at [296, 223] on div "“As a vet and dog owner, I want a product that will help prevent and treat exis…" at bounding box center [217, 196] width 173 height 56
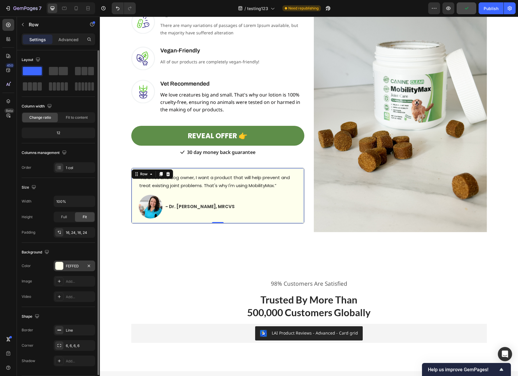
click at [74, 266] on div "FEFFED" at bounding box center [74, 266] width 17 height 5
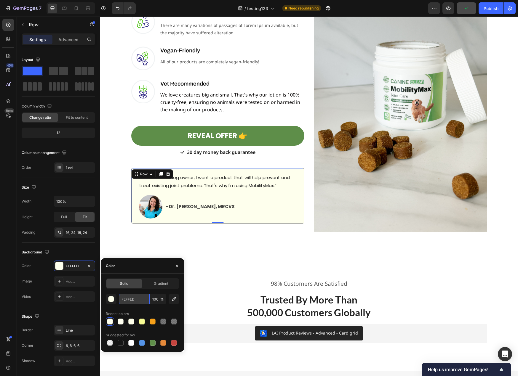
click at [127, 298] on input "FEFFED" at bounding box center [134, 299] width 31 height 11
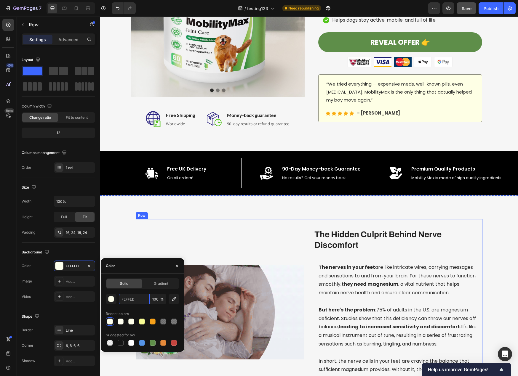
scroll to position [0, 0]
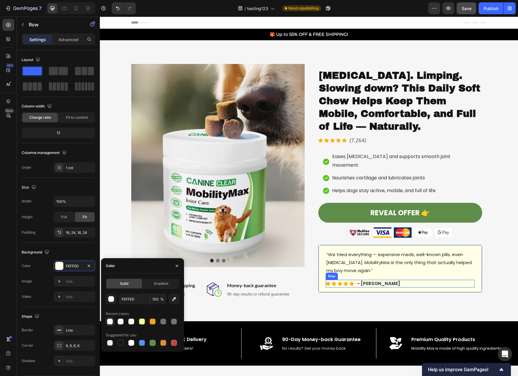
click at [455, 280] on div "Icon Icon Icon Icon Icon Icon List Hoz - [PERSON_NAME] Text block Row" at bounding box center [400, 284] width 149 height 8
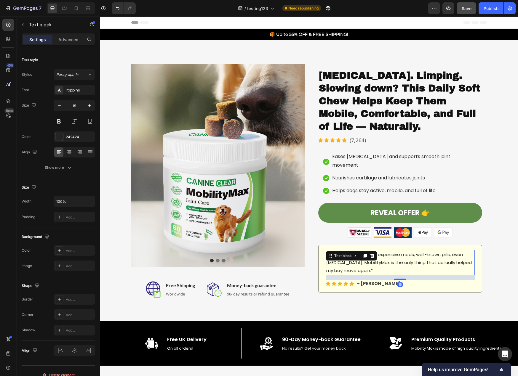
click at [470, 263] on p "“We tried everything — expensive meds, well-known pills, even [MEDICAL_DATA]. M…" at bounding box center [400, 263] width 148 height 24
click at [476, 272] on div "“We tried everything — expensive meds, well-known pills, even [MEDICAL_DATA]. M…" at bounding box center [400, 269] width 164 height 48
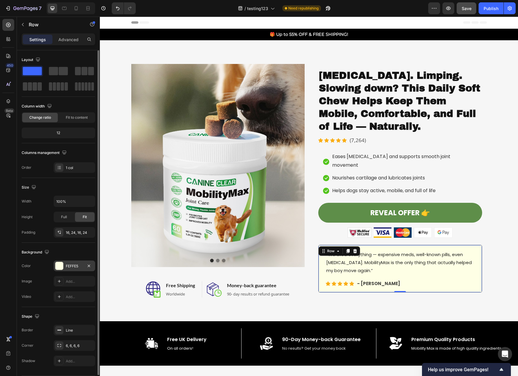
click at [67, 269] on div "FEFFE5" at bounding box center [74, 266] width 41 height 11
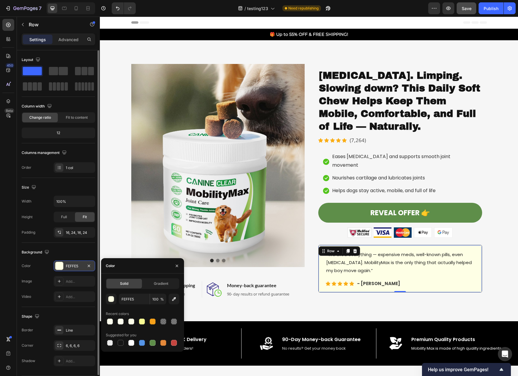
click at [67, 268] on div "FEFFE5" at bounding box center [74, 266] width 17 height 5
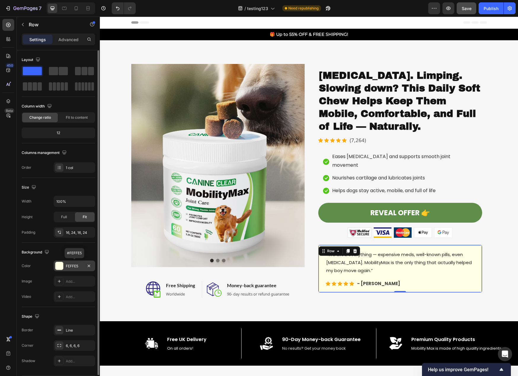
click at [81, 267] on div "FEFFE5" at bounding box center [74, 266] width 17 height 5
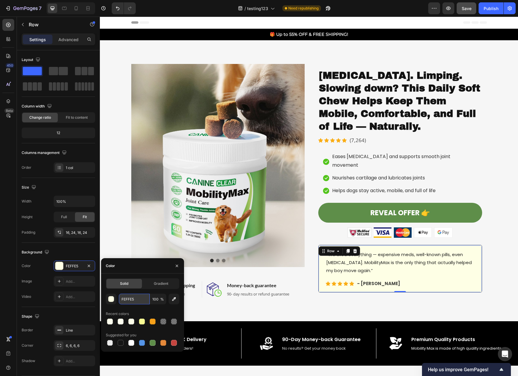
click at [127, 301] on input "FEFFE5" at bounding box center [134, 299] width 31 height 11
paste input "D"
type input "FEFFED"
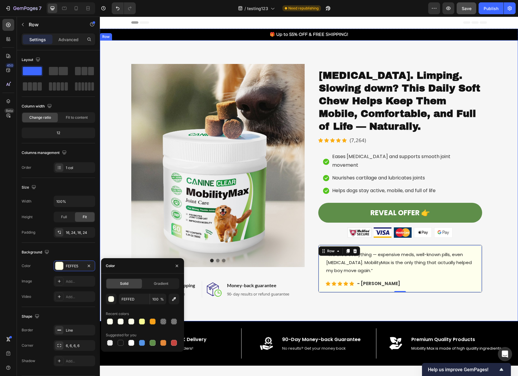
click at [334, 307] on div "Image Image Image Carousel Image Free Shipping Heading Worldwide Text block Row…" at bounding box center [309, 180] width 418 height 281
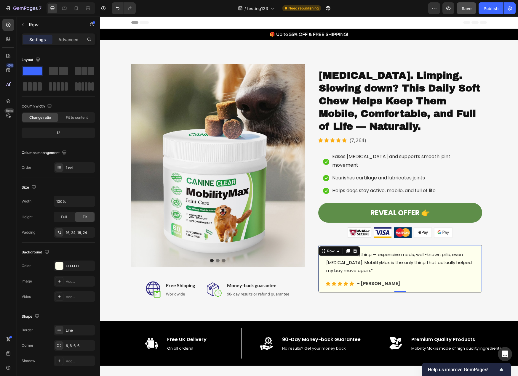
click at [472, 281] on div "“We tried everything — expensive meds, well-known pills, even [MEDICAL_DATA]. M…" at bounding box center [400, 269] width 164 height 48
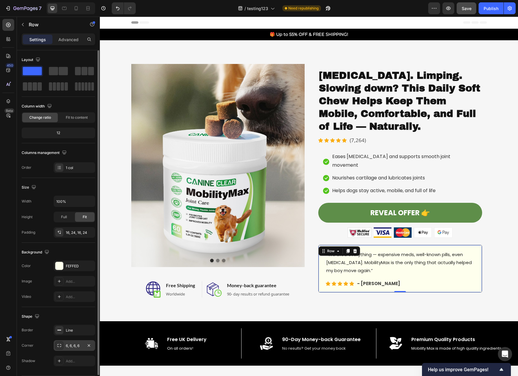
scroll to position [19, 0]
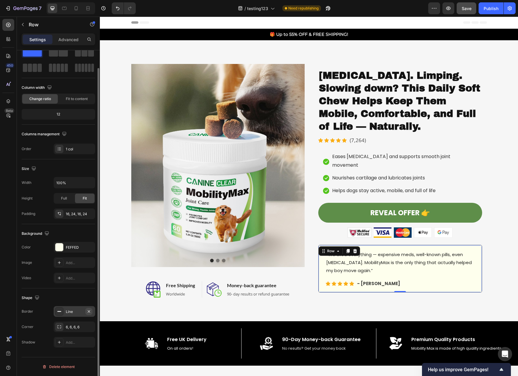
click at [89, 312] on icon "button" at bounding box center [89, 311] width 2 height 2
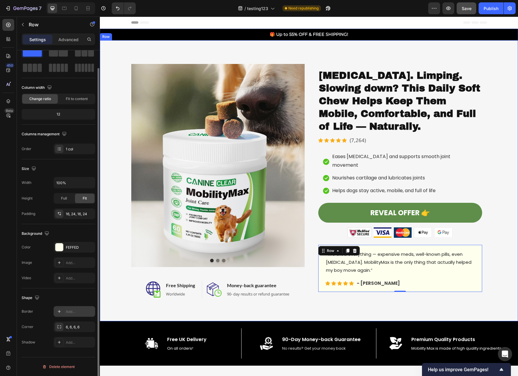
click at [487, 312] on div "Image Image Image Carousel Image Free Shipping Heading Worldwide Text block Row…" at bounding box center [309, 180] width 418 height 281
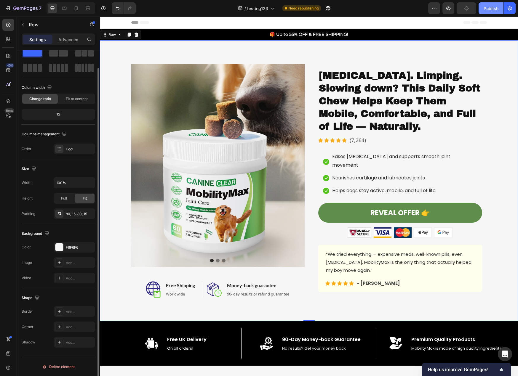
click at [482, 7] on button "Publish" at bounding box center [490, 8] width 25 height 12
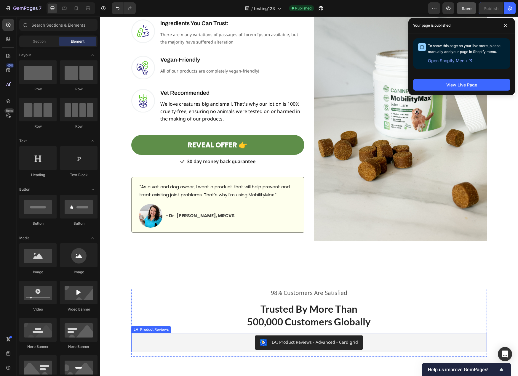
scroll to position [1511, 0]
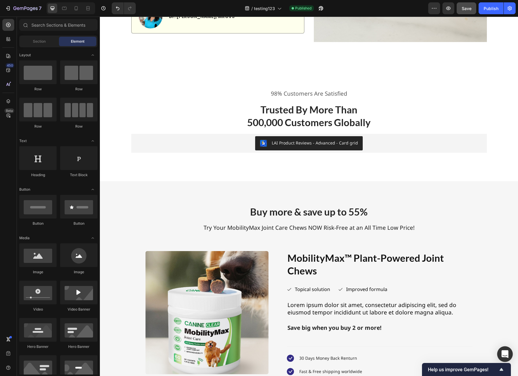
click at [506, 352] on icon "Open Intercom Messenger" at bounding box center [504, 354] width 7 height 8
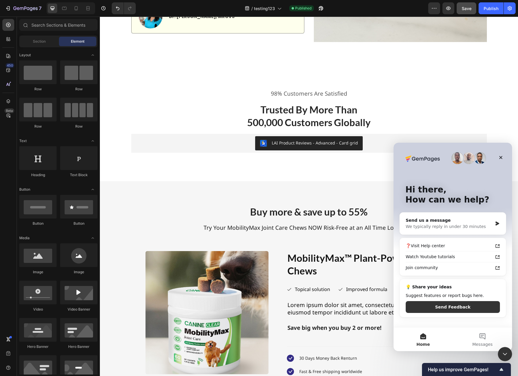
scroll to position [0, 0]
click at [507, 161] on div "Hi there, How can we help? Send us a message We typically reply in under 30 min…" at bounding box center [452, 235] width 118 height 185
click at [499, 156] on icon "Close" at bounding box center [500, 157] width 5 height 5
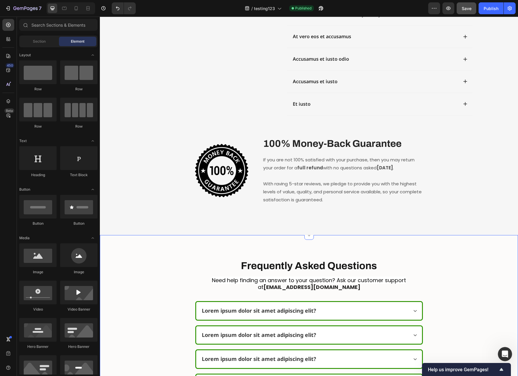
scroll to position [2180, 0]
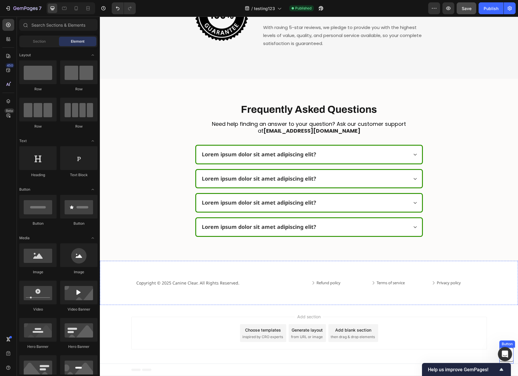
click at [499, 358] on icon at bounding box center [506, 355] width 14 height 14
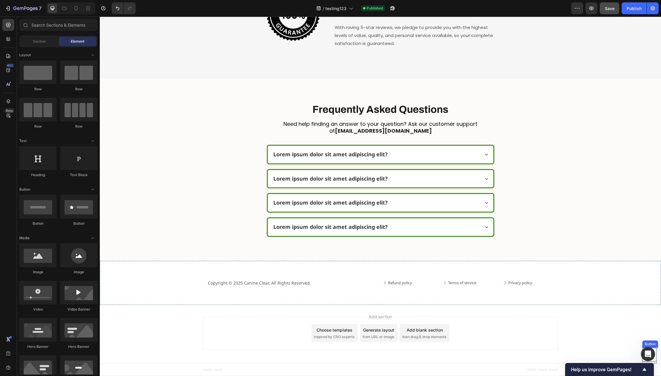
click at [517, 350] on icon at bounding box center [649, 355] width 14 height 14
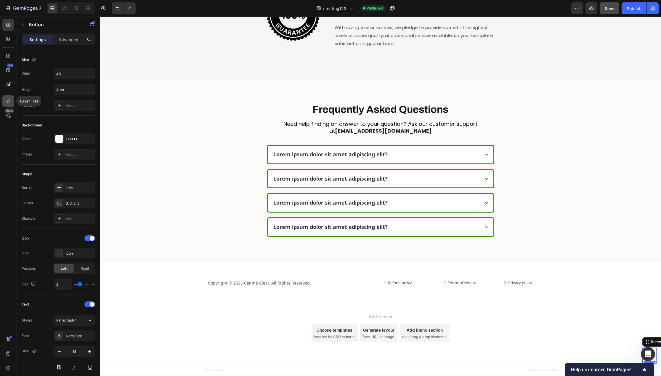
click at [11, 103] on icon at bounding box center [8, 101] width 6 height 6
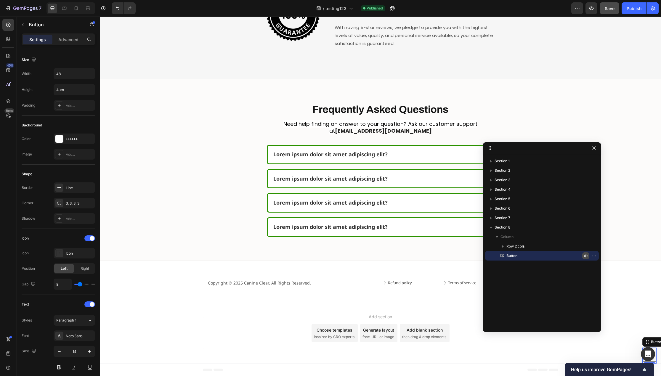
click at [517, 257] on icon "button" at bounding box center [585, 255] width 1 height 1
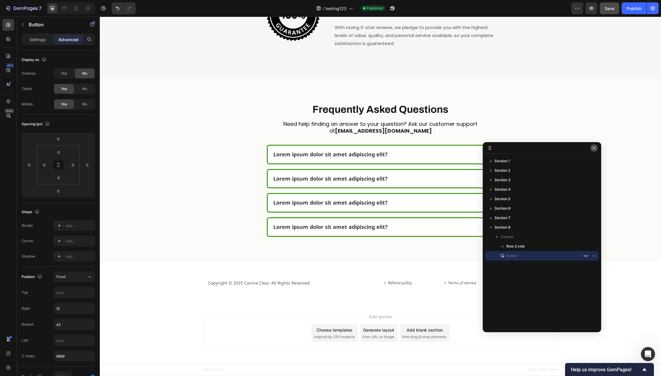
click at [517, 148] on icon "button" at bounding box center [593, 147] width 3 height 3
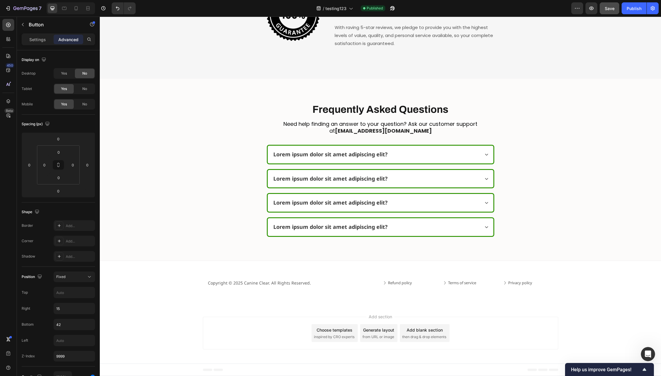
click at [517, 11] on div "Publish" at bounding box center [634, 8] width 15 height 6
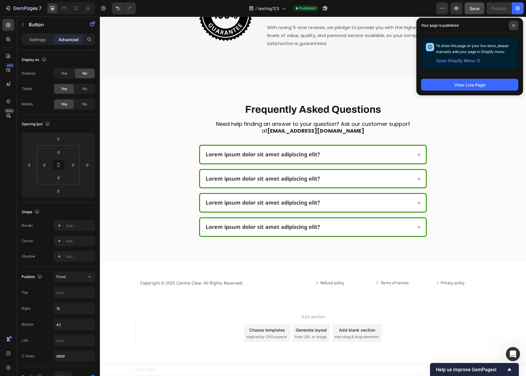
click at [515, 26] on span at bounding box center [513, 25] width 9 height 9
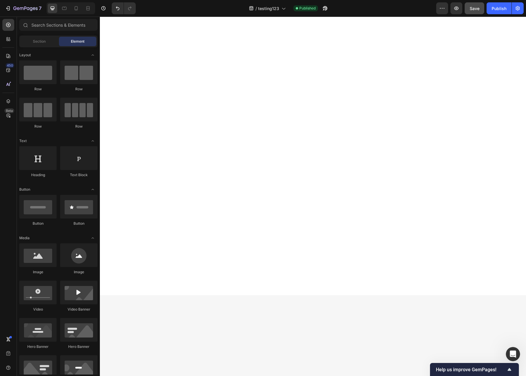
scroll to position [0, 0]
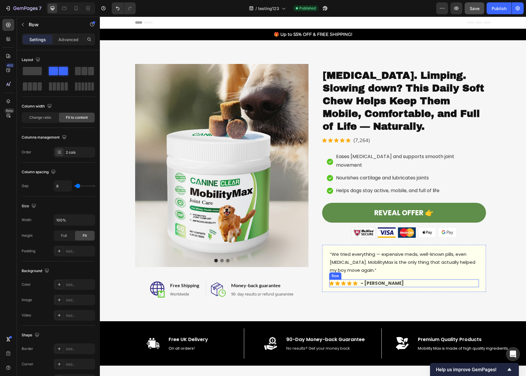
click at [467, 280] on div "Icon Icon Icon Icon Icon Icon List Hoz - [PERSON_NAME] Text block Row" at bounding box center [404, 284] width 150 height 8
click at [477, 265] on div "“We tried everything — expensive meds, well-known pills, even [MEDICAL_DATA]. M…" at bounding box center [404, 268] width 164 height 47
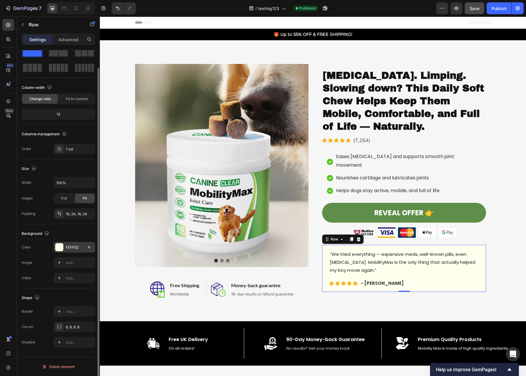
click at [71, 249] on div "FEFFED" at bounding box center [74, 247] width 17 height 5
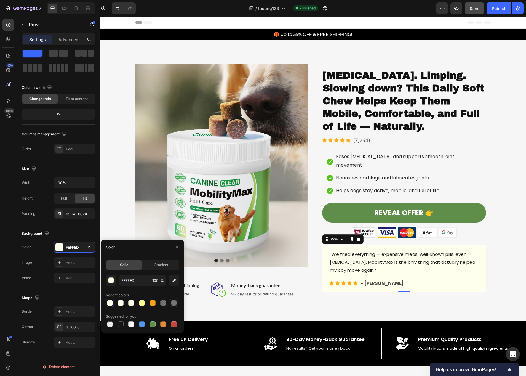
click at [172, 302] on div at bounding box center [174, 303] width 6 height 6
type input "000000"
type input "50"
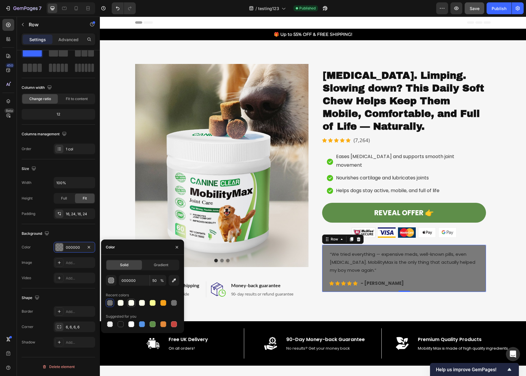
click at [130, 302] on div at bounding box center [131, 303] width 6 height 6
type input "FEFFEF"
type input "100"
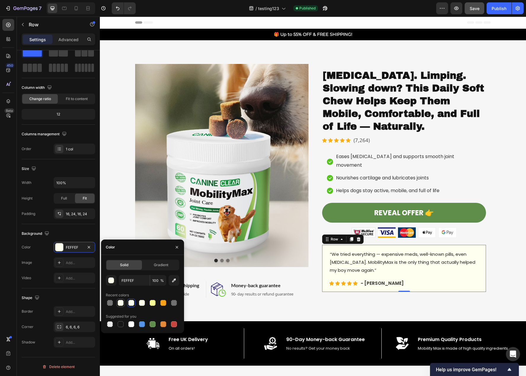
click at [121, 303] on div at bounding box center [121, 303] width 6 height 6
click at [121, 324] on div at bounding box center [121, 324] width 6 height 6
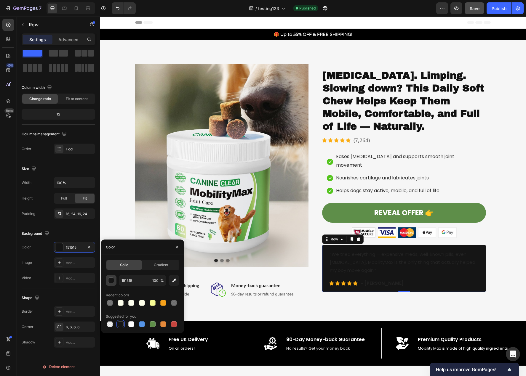
click at [109, 282] on div "button" at bounding box center [111, 281] width 6 height 6
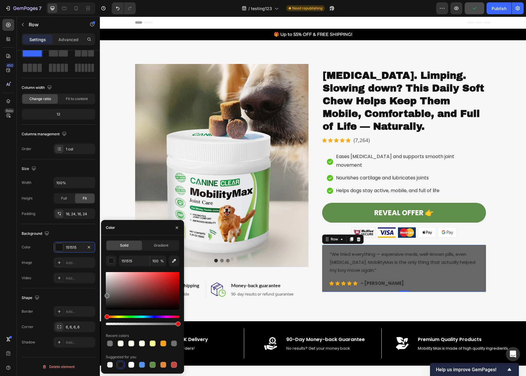
drag, startPoint x: 109, startPoint y: 309, endPoint x: 104, endPoint y: 294, distance: 15.2
click at [104, 294] on div "Solid Gradient 151515 100 % Recent colors Suggested for you" at bounding box center [142, 304] width 83 height 129
type input "666666"
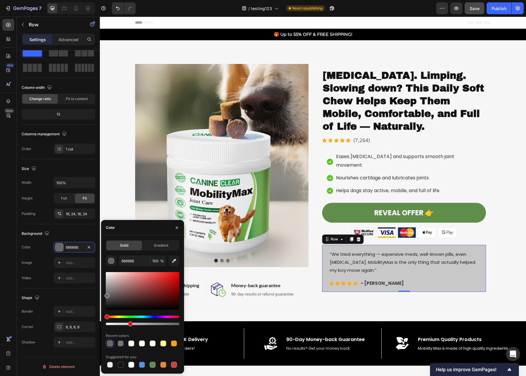
drag, startPoint x: 157, startPoint y: 324, endPoint x: 123, endPoint y: 323, distance: 34.1
click at [123, 323] on div at bounding box center [142, 324] width 73 height 2
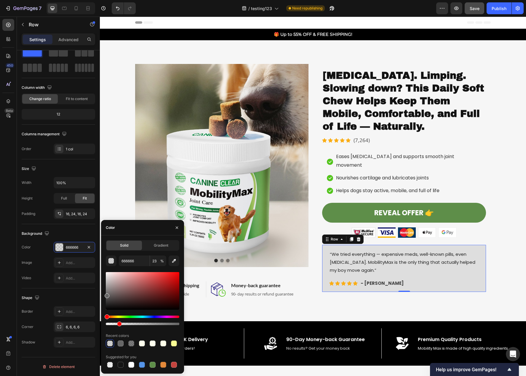
click at [118, 324] on div at bounding box center [142, 324] width 73 height 2
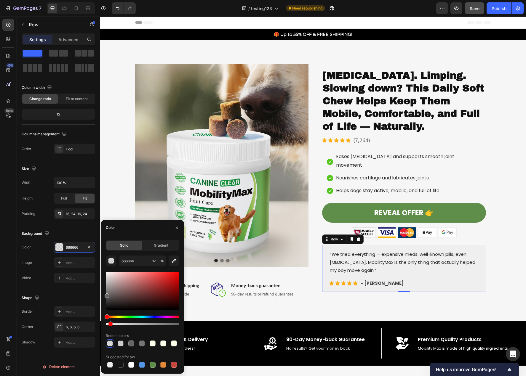
click at [110, 323] on div at bounding box center [142, 324] width 73 height 2
click at [109, 325] on div at bounding box center [110, 324] width 5 height 5
type input "4"
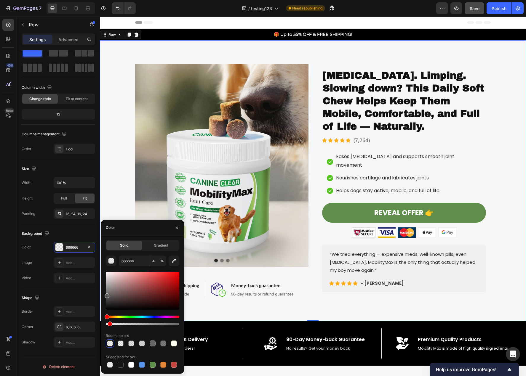
click at [350, 312] on div "Image Image Image Carousel Image Free Shipping Heading Worldwide Text block Row…" at bounding box center [313, 180] width 426 height 281
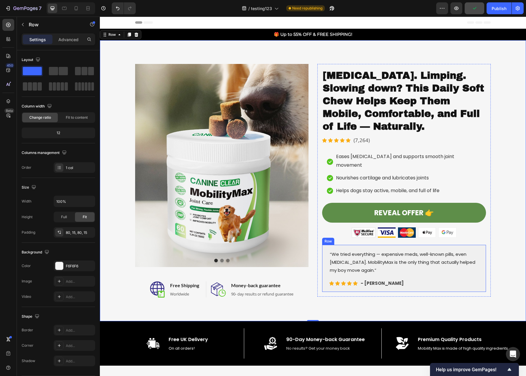
click at [475, 281] on div "“We tried everything — expensive meds, well-known pills, even [MEDICAL_DATA]. M…" at bounding box center [404, 268] width 164 height 47
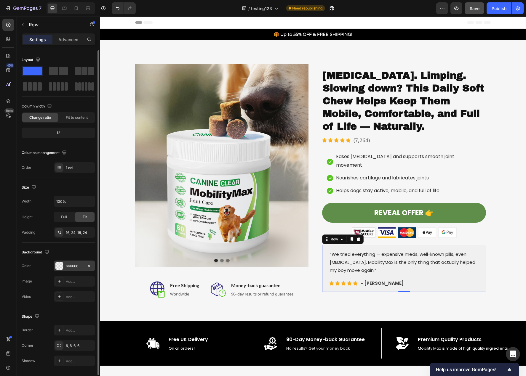
click at [58, 268] on div at bounding box center [59, 266] width 8 height 8
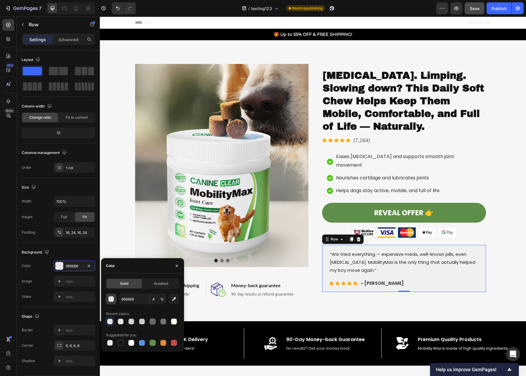
click at [111, 300] on div "button" at bounding box center [111, 299] width 6 height 6
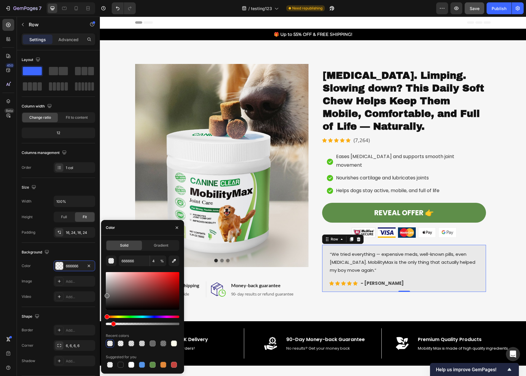
type input "9"
click at [113, 323] on div at bounding box center [113, 324] width 5 height 5
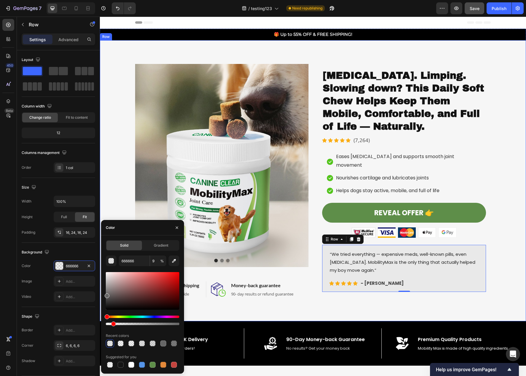
click at [468, 316] on div "Image Image Image Carousel Image Free Shipping Heading Worldwide Text block Row…" at bounding box center [313, 180] width 426 height 281
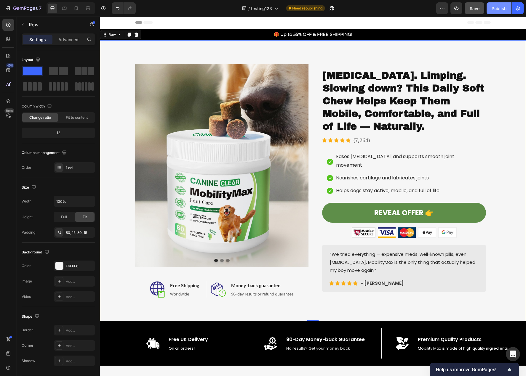
click at [503, 9] on div "Publish" at bounding box center [498, 8] width 15 height 6
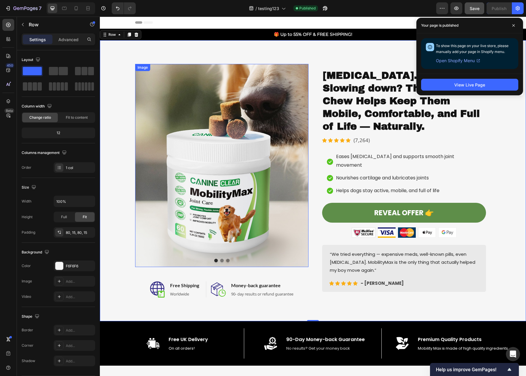
click at [275, 213] on img at bounding box center [221, 165] width 173 height 203
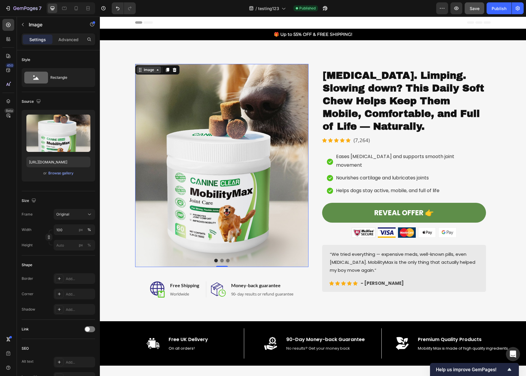
click at [155, 72] on icon at bounding box center [157, 70] width 5 height 5
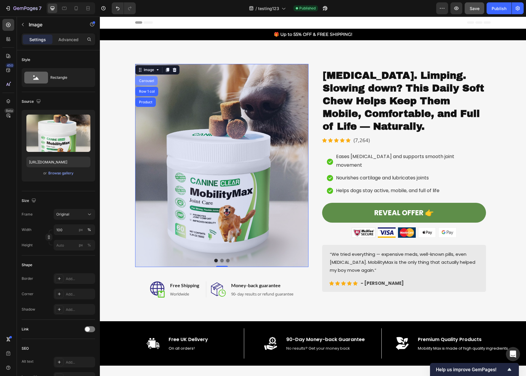
click at [144, 81] on div "Carousel" at bounding box center [146, 81] width 17 height 4
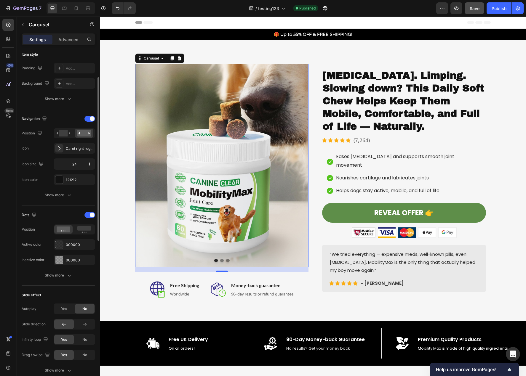
scroll to position [178, 0]
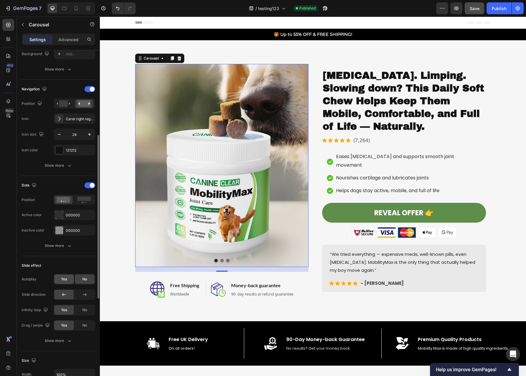
click at [65, 281] on span "Yes" at bounding box center [64, 279] width 6 height 5
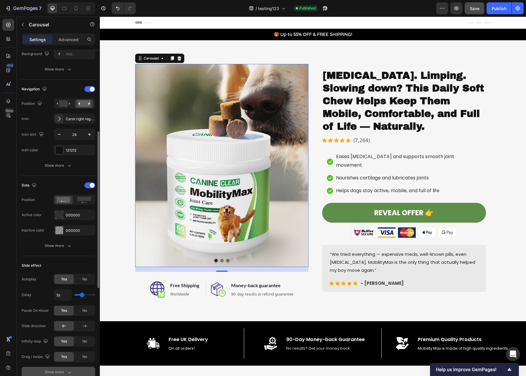
scroll to position [237, 0]
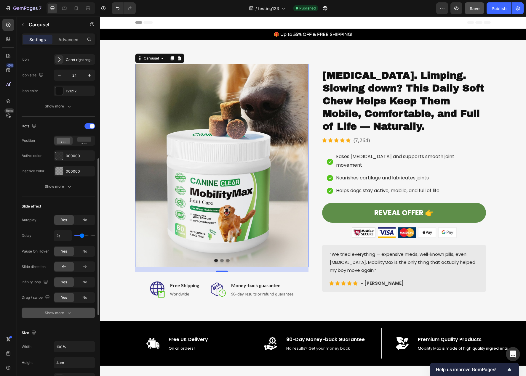
click at [68, 313] on icon "button" at bounding box center [69, 313] width 6 height 6
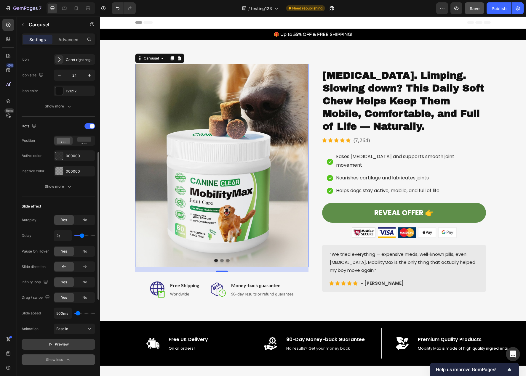
click at [69, 348] on button "Preview" at bounding box center [58, 344] width 73 height 11
type input "2.3s"
type input "2.3"
type input "2.4s"
type input "2.4"
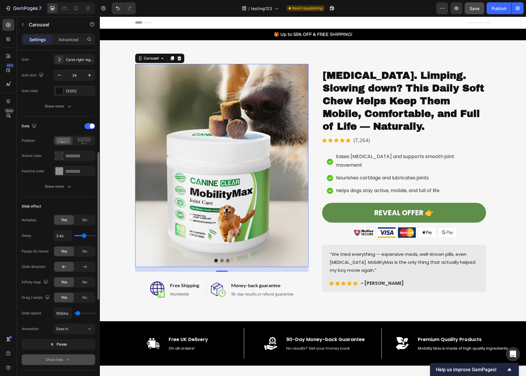
type input "2.7s"
type input "2.7"
type input "3.1s"
type input "3.1"
type input "3.2s"
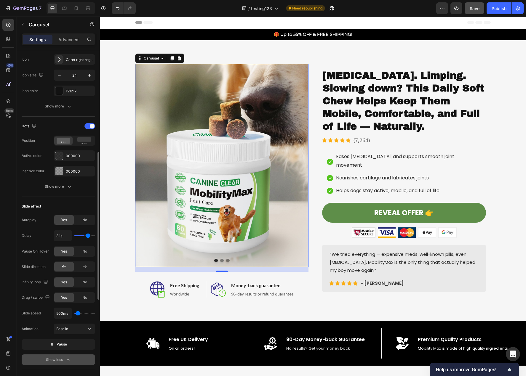
type input "3.2"
type input "3.4s"
type input "3.4"
type input "3.7s"
type input "3.7"
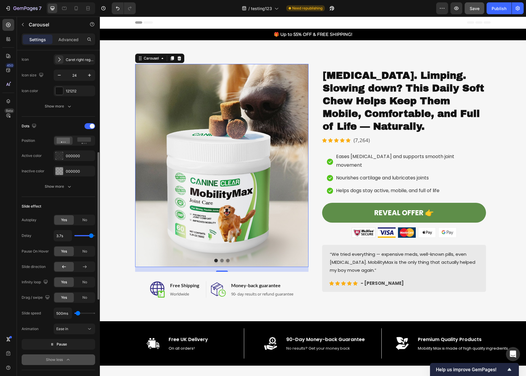
type input "3.8s"
type input "3.8"
type input "3.9s"
type input "3.9"
type input "4s"
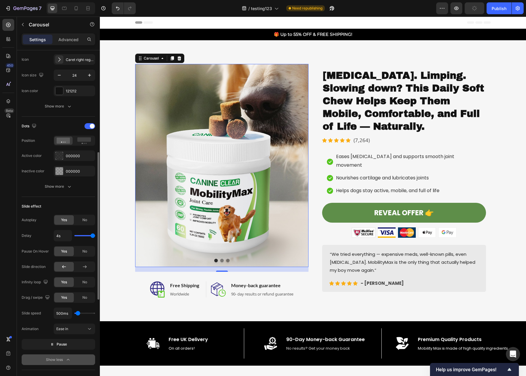
drag, startPoint x: 84, startPoint y: 236, endPoint x: 103, endPoint y: 236, distance: 19.0
type input "4"
click at [95, 236] on input "range" at bounding box center [84, 235] width 21 height 1
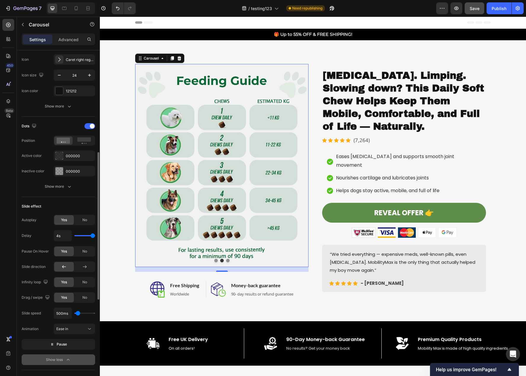
type input "1000ms"
type input "1000"
type input "1100ms"
type input "1100"
type input "1200ms"
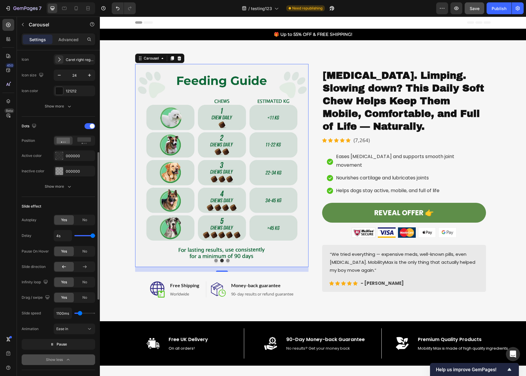
type input "1200"
type input "1300ms"
type input "1300"
type input "1350ms"
type input "1350"
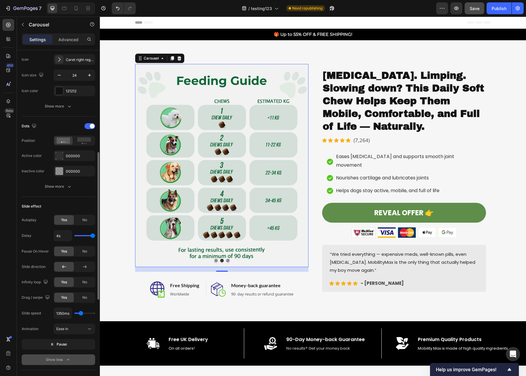
type input "1450ms"
type input "1450"
type input "1800ms"
type input "1800"
type input "2100ms"
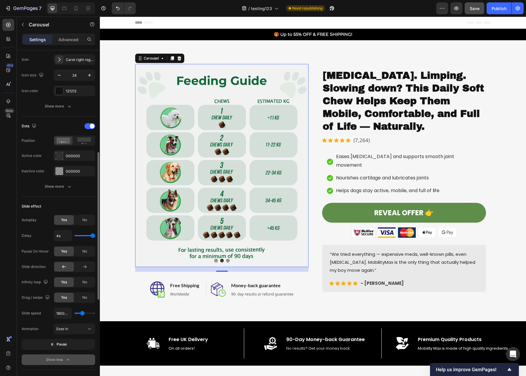
type input "2100"
type input "2200ms"
type input "2200"
type input "2300ms"
type input "2300"
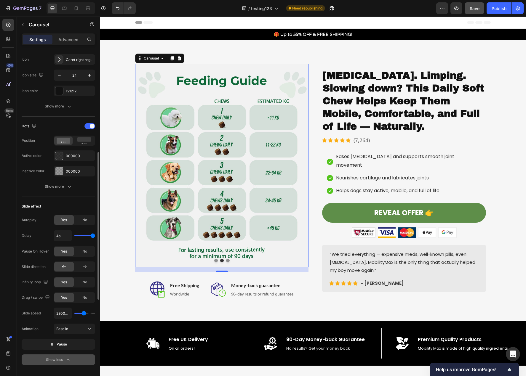
type input "2350ms"
type input "2350"
type input "2450ms"
type input "2450"
type input "2550ms"
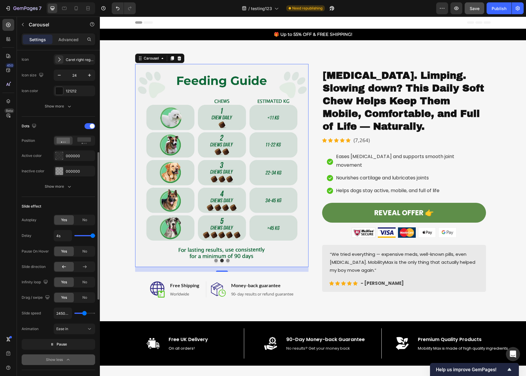
type input "2550"
type input "2650ms"
type input "2650"
type input "2800ms"
type input "2800"
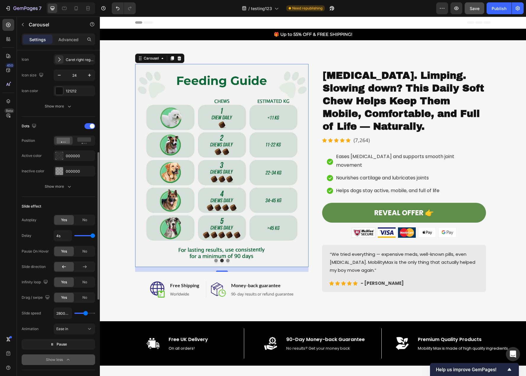
type input "2900ms"
type input "2900"
type input "3000ms"
drag, startPoint x: 79, startPoint y: 313, endPoint x: 86, endPoint y: 313, distance: 6.8
type input "3000"
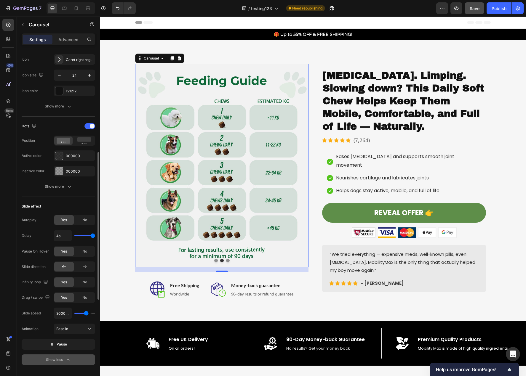
click at [86, 313] on input "range" at bounding box center [84, 313] width 21 height 1
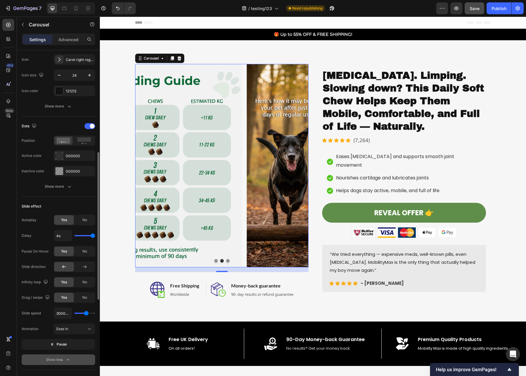
click at [78, 314] on div "3000ms" at bounding box center [74, 313] width 41 height 11
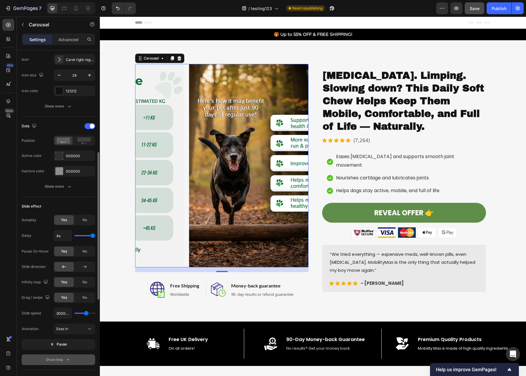
type input "1000ms"
type input "1100"
click at [80, 313] on input "range" at bounding box center [84, 313] width 21 height 1
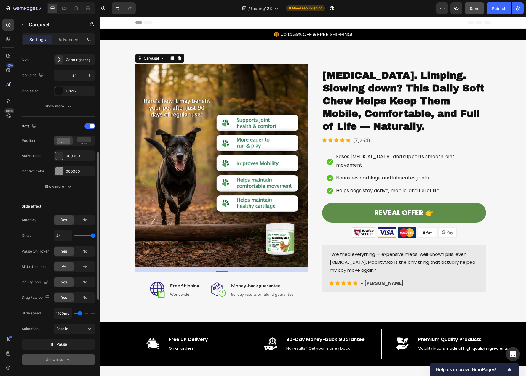
type input "1450ms"
type input "1450"
type input "1550ms"
type input "1550"
click at [81, 313] on input "range" at bounding box center [84, 313] width 21 height 1
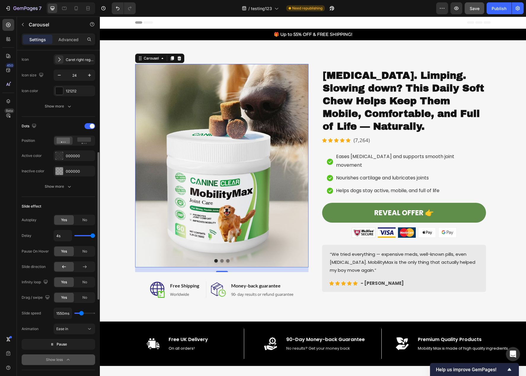
click at [80, 314] on input "range" at bounding box center [84, 313] width 21 height 1
type input "1200ms"
type input "1200"
type input "1100ms"
type input "1100"
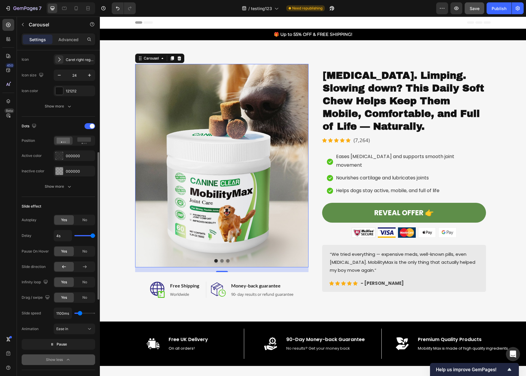
click at [80, 314] on input "range" at bounding box center [84, 313] width 21 height 1
click at [86, 329] on icon at bounding box center [89, 329] width 6 height 6
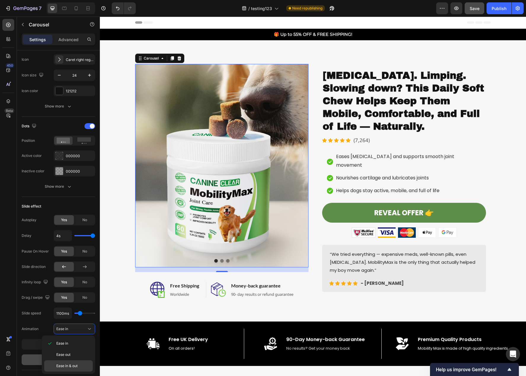
click at [81, 365] on p "Ease in & out" at bounding box center [73, 365] width 34 height 5
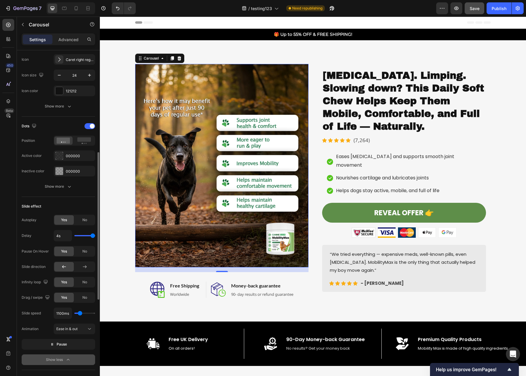
type input "1800ms"
type input "1800"
type input "1750ms"
type input "1750"
type input "1650ms"
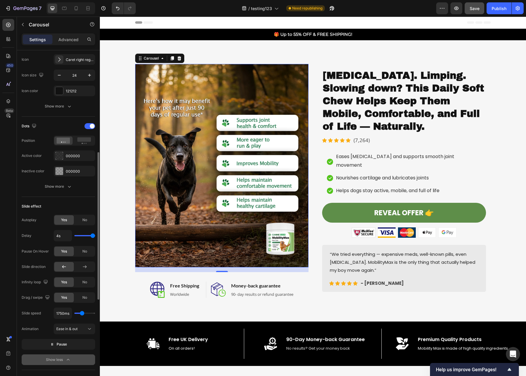
type input "1650"
type input "1550ms"
type input "1550"
type input "1450ms"
type input "1450"
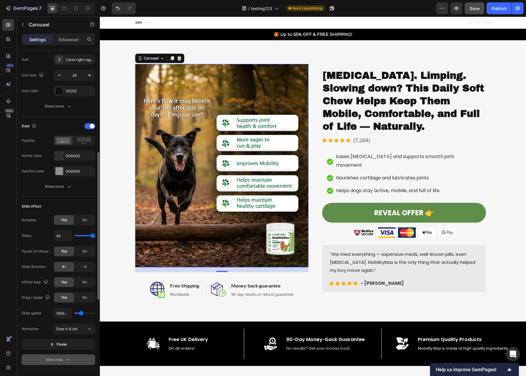
click at [81, 314] on input "range" at bounding box center [84, 313] width 21 height 1
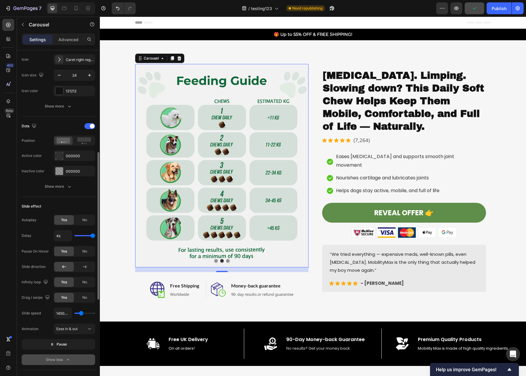
type input "1550ms"
type input "1550"
type input "1650ms"
type input "1650"
click at [82, 313] on input "range" at bounding box center [84, 313] width 21 height 1
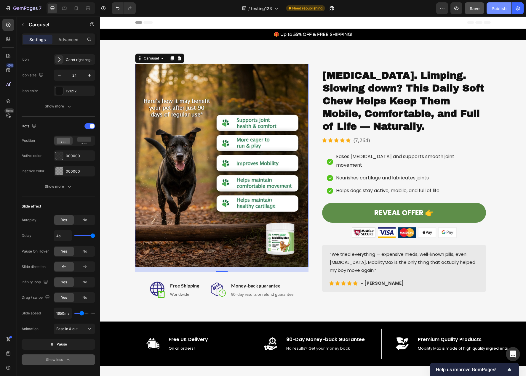
click at [499, 12] on button "Publish" at bounding box center [498, 8] width 25 height 12
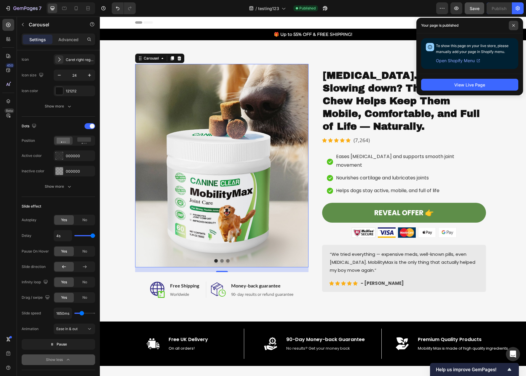
click at [513, 26] on icon at bounding box center [513, 25] width 3 height 3
